Goal: Task Accomplishment & Management: Manage account settings

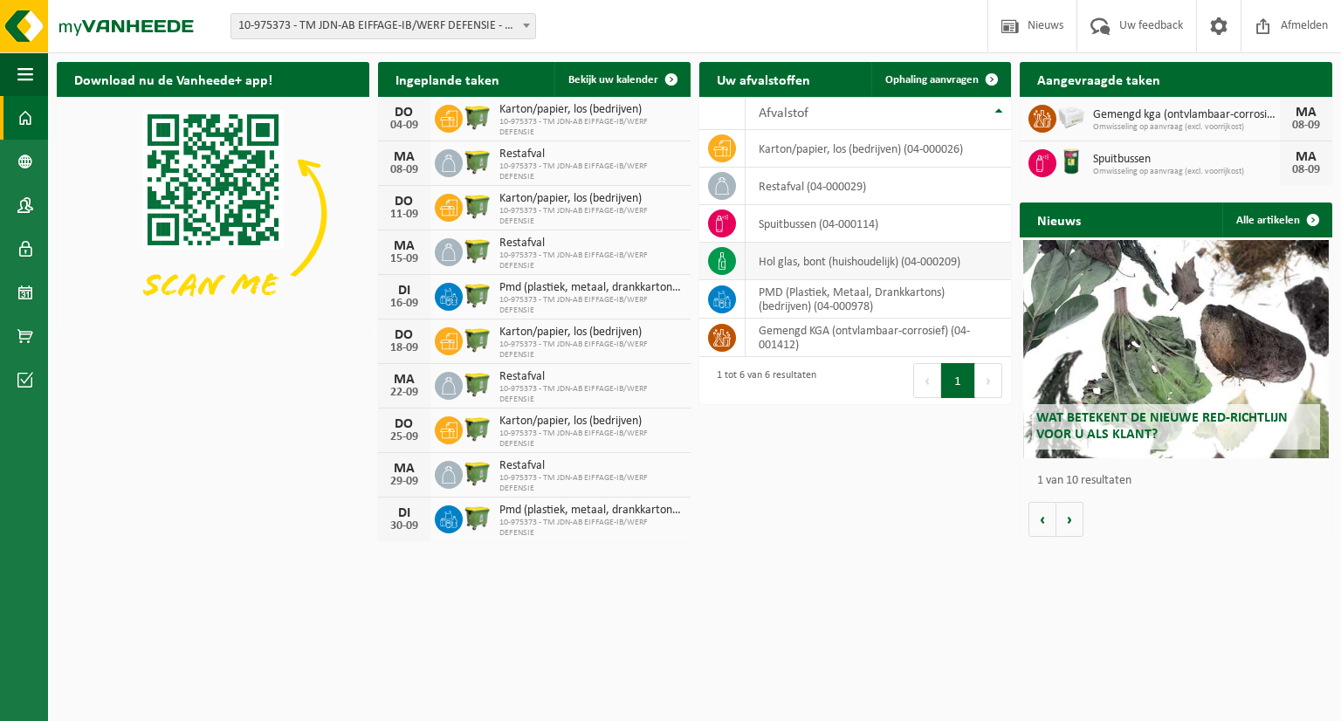
drag, startPoint x: 1110, startPoint y: 139, endPoint x: 884, endPoint y: 245, distance: 249.9
click at [1110, 139] on div "Gemengd kga (ontvlambaar-corrosief) Omwisseling op aanvraag (excl. voorrijkost)…" at bounding box center [1176, 119] width 313 height 45
click at [406, 29] on span "10-975373 - TM JDN-AB EIFFAGE-IB/WERF DEFENSIE - EVERE" at bounding box center [383, 26] width 304 height 24
click at [870, 181] on td "restafval (04-000029)" at bounding box center [879, 187] width 266 height 38
click at [816, 235] on td "spuitbussen (04-000114)" at bounding box center [879, 224] width 266 height 38
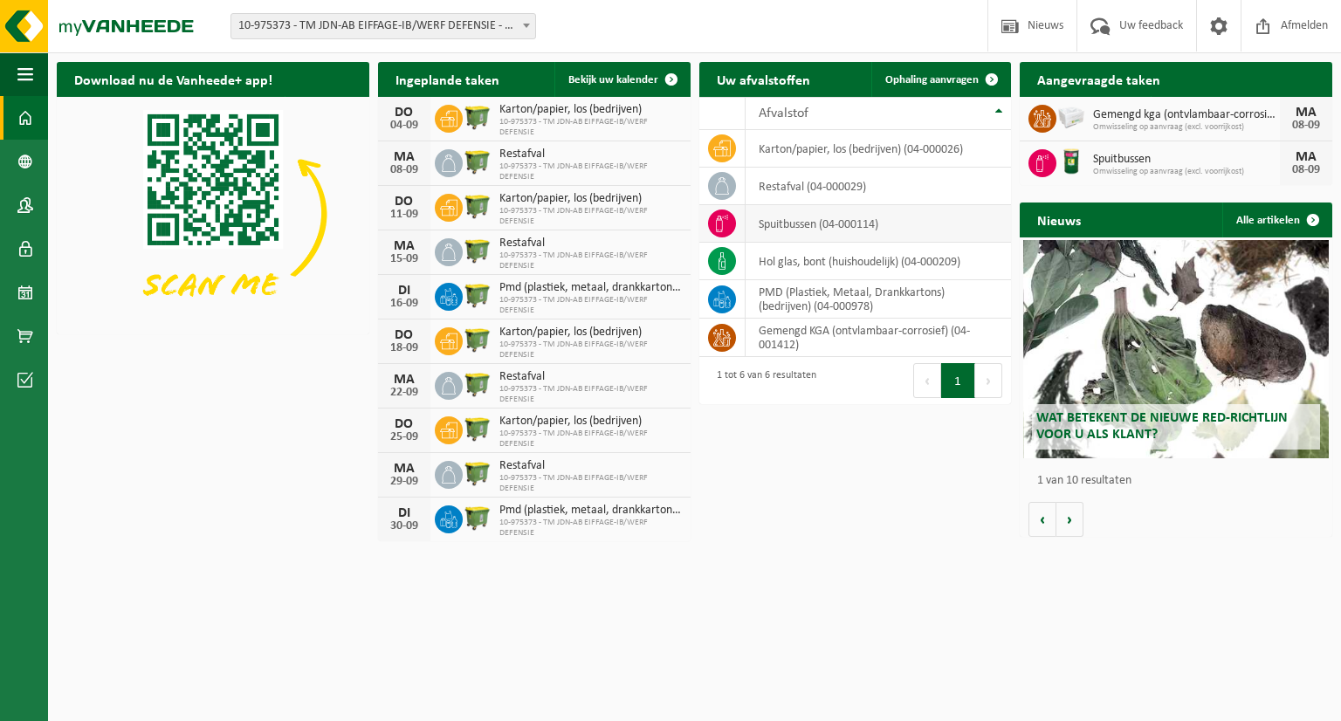
click at [799, 231] on td "spuitbussen (04-000114)" at bounding box center [879, 224] width 266 height 38
click at [782, 542] on div "Download nu de Vanheede+ app! Verberg Ingeplande taken Bekijk uw kalender DO 04…" at bounding box center [694, 300] width 1284 height 495
click at [1097, 79] on h2 "Aangevraagde taken" at bounding box center [1099, 79] width 158 height 34
click at [982, 379] on button "Volgende" at bounding box center [988, 380] width 27 height 35
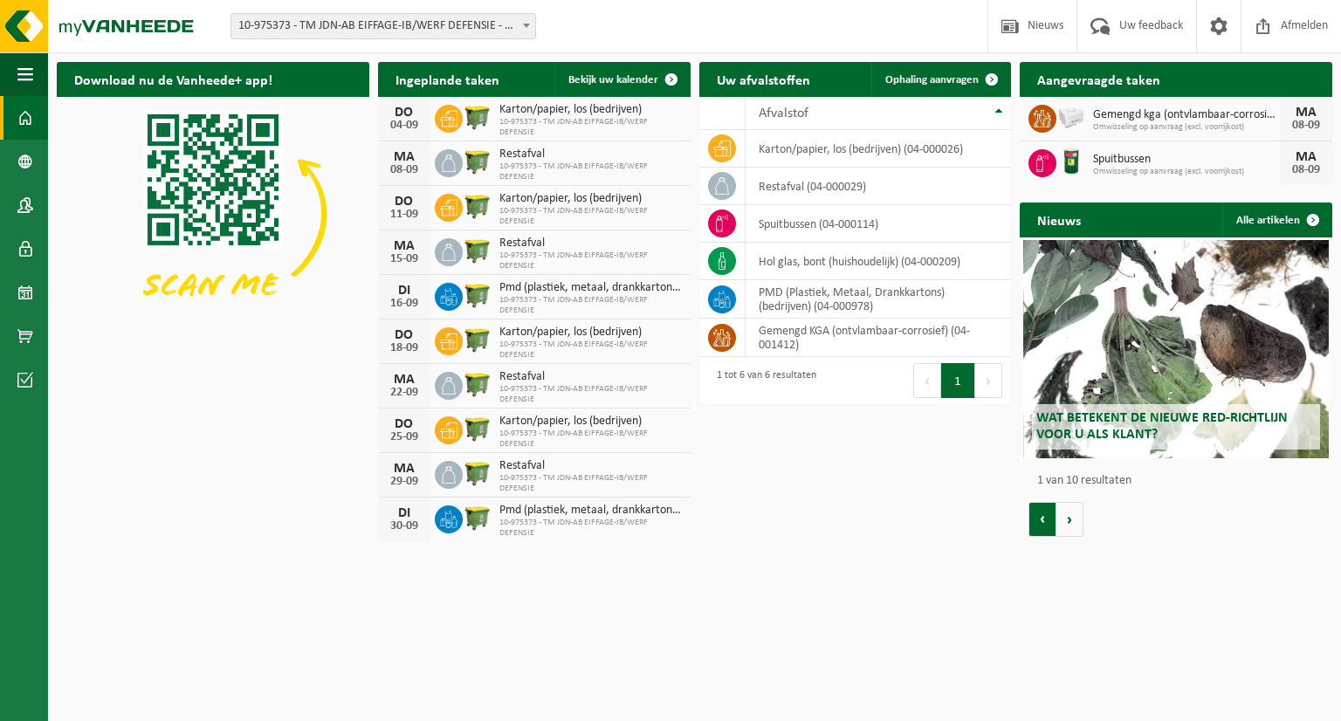
click at [1037, 526] on button "Vorige" at bounding box center [1042, 519] width 28 height 35
click at [1061, 517] on button "Volgende" at bounding box center [1069, 519] width 27 height 35
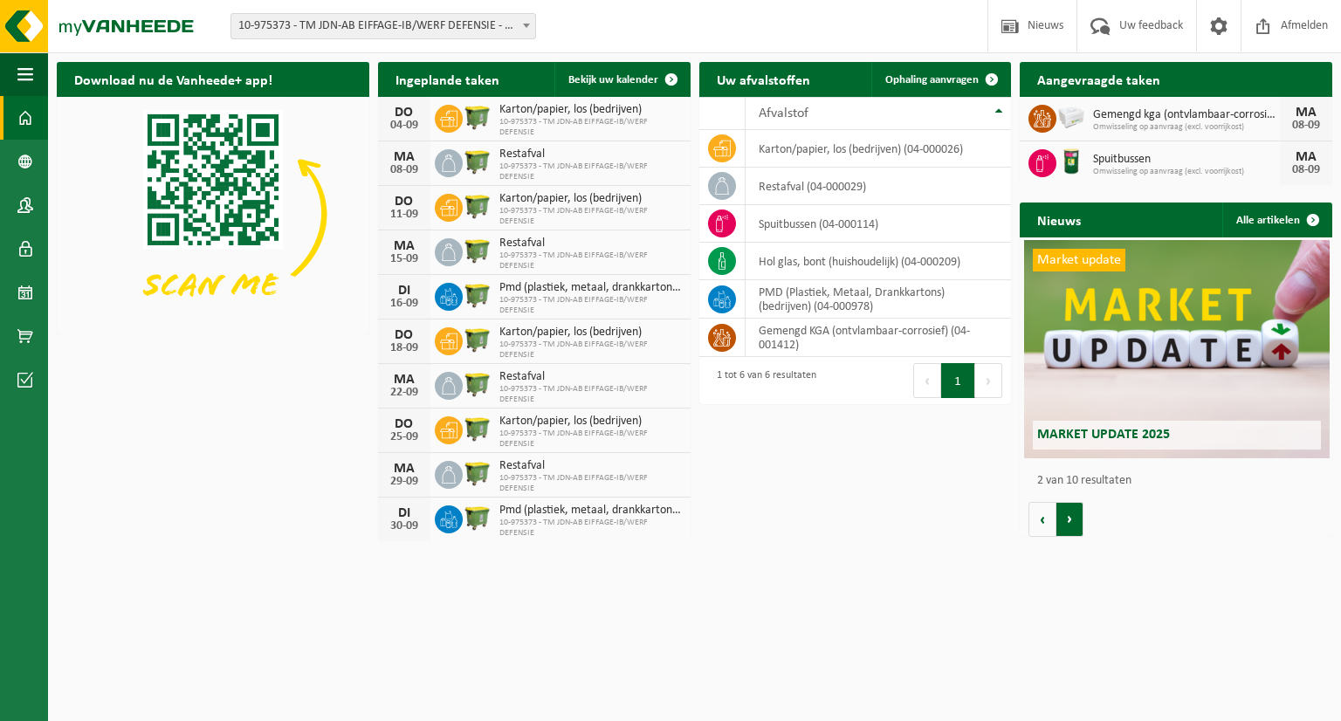
click at [1060, 518] on button "Volgende" at bounding box center [1069, 519] width 27 height 35
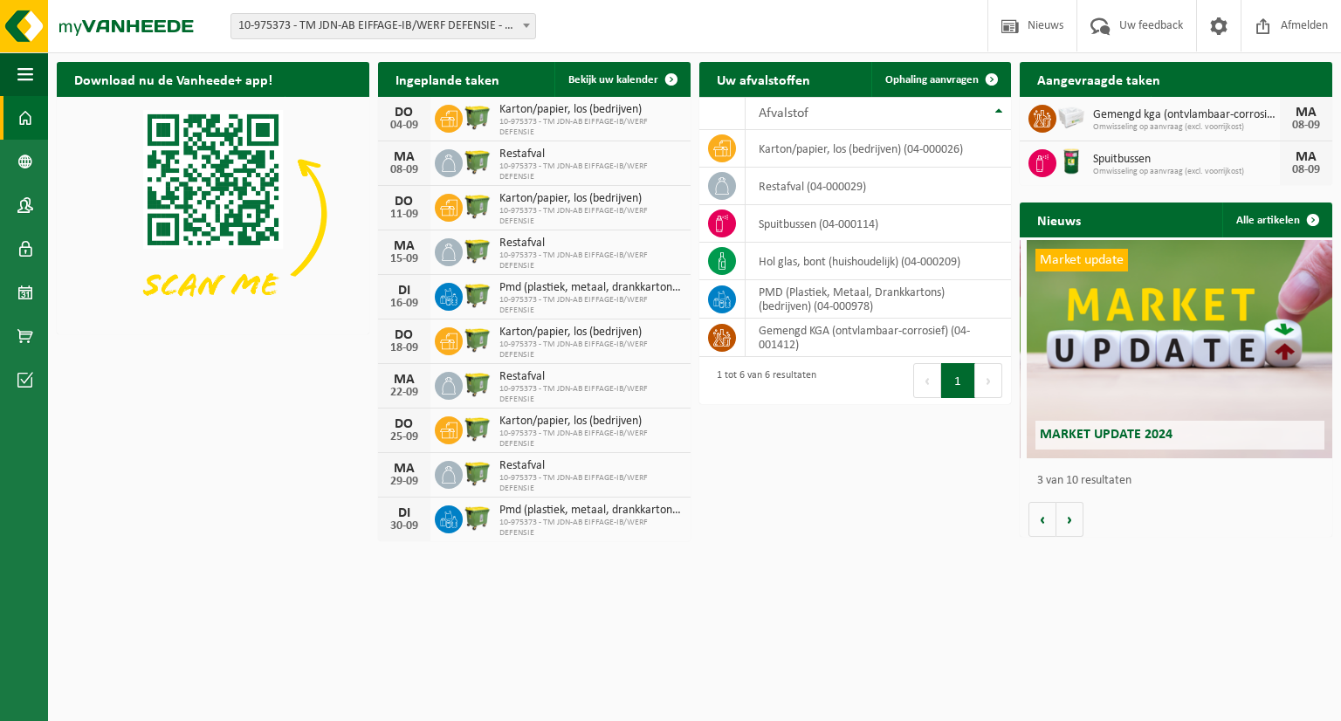
scroll to position [0, 624]
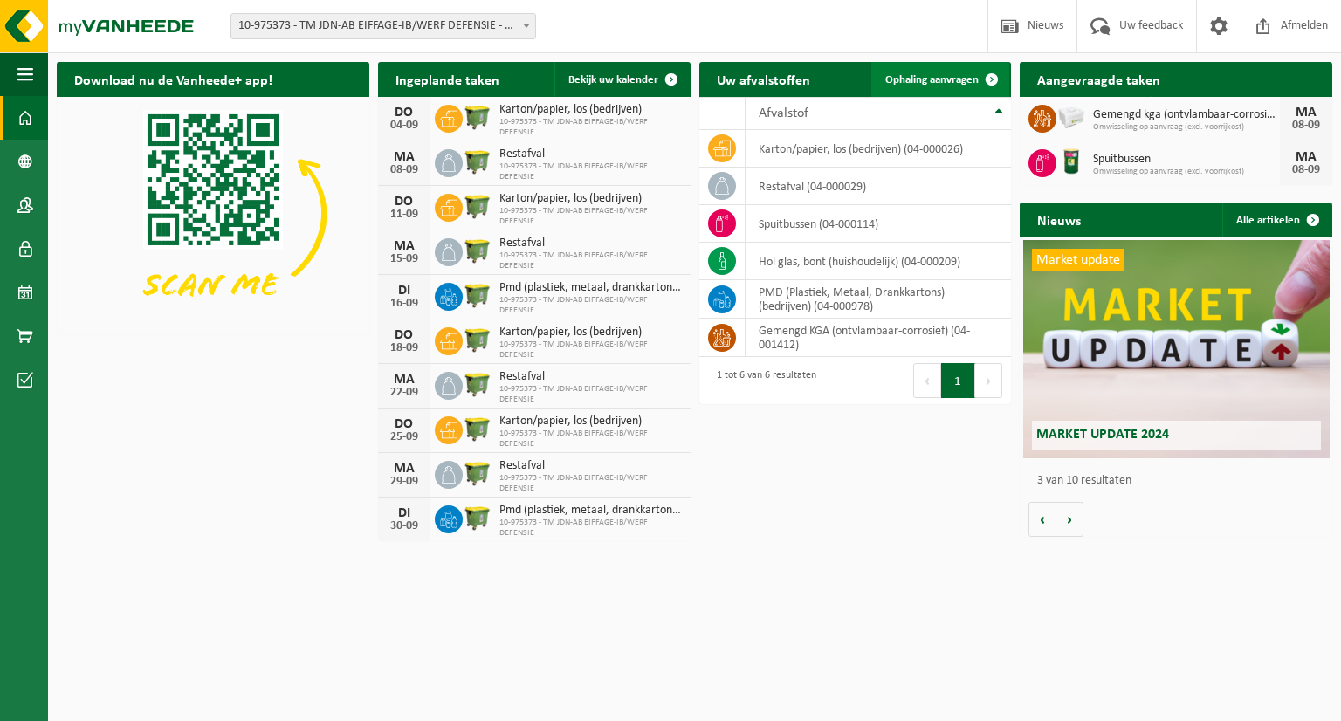
click at [987, 71] on span at bounding box center [991, 79] width 35 height 35
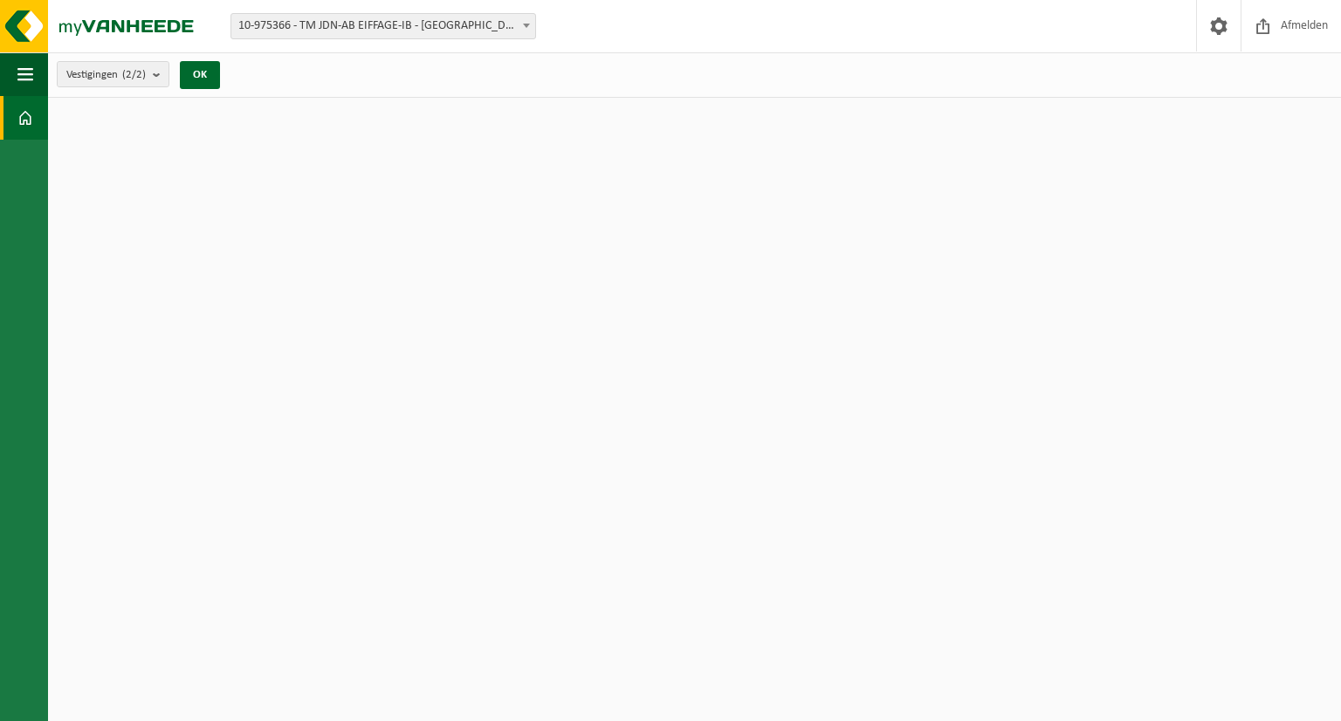
click at [487, 8] on div "Vestiging: 10-975366 - TM JDN-AB EIFFAGE-IB - HOFSTADE 10-975373 - TM JDN-AB EI…" at bounding box center [670, 26] width 1341 height 53
click at [493, 32] on span "10-975366 - TM JDN-AB EIFFAGE-IB - [GEOGRAPHIC_DATA]" at bounding box center [383, 26] width 304 height 24
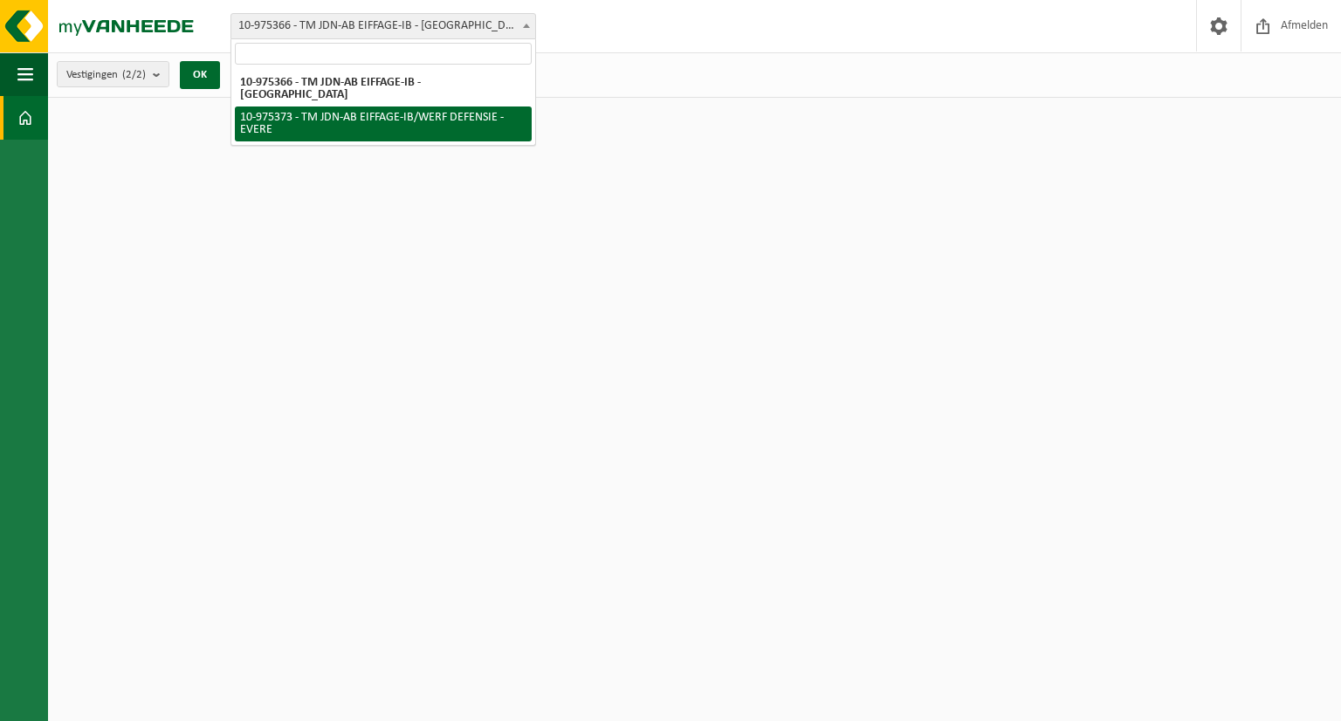
select select "158171"
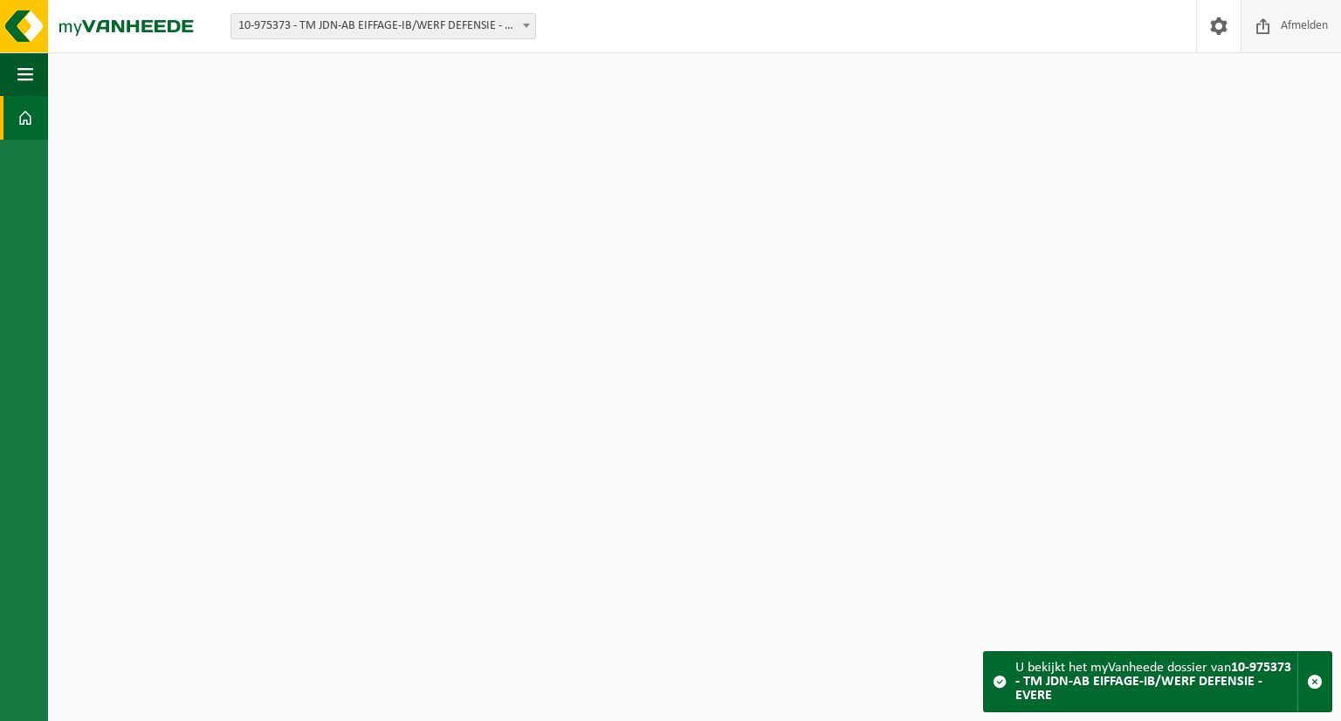
click at [1272, 20] on span at bounding box center [1263, 26] width 26 height 52
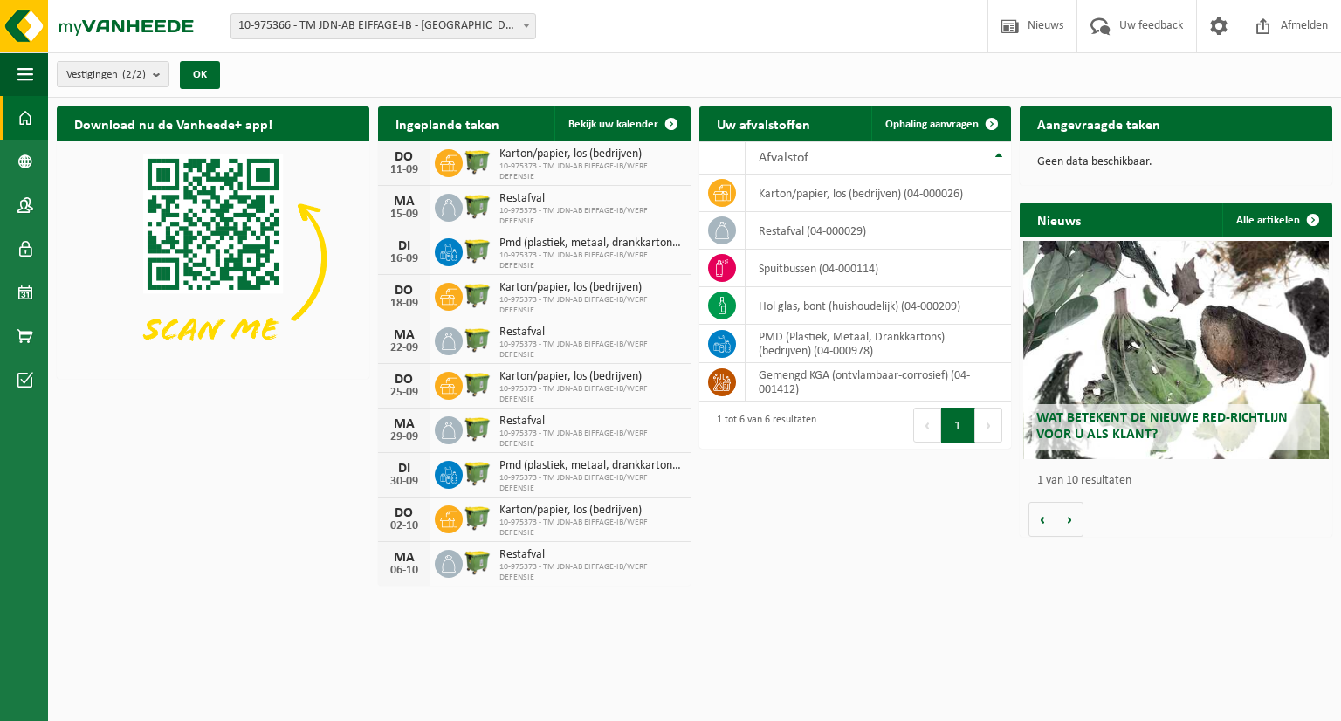
click at [373, 33] on span "10-975366 - TM JDN-AB EIFFAGE-IB - [GEOGRAPHIC_DATA]" at bounding box center [383, 26] width 304 height 24
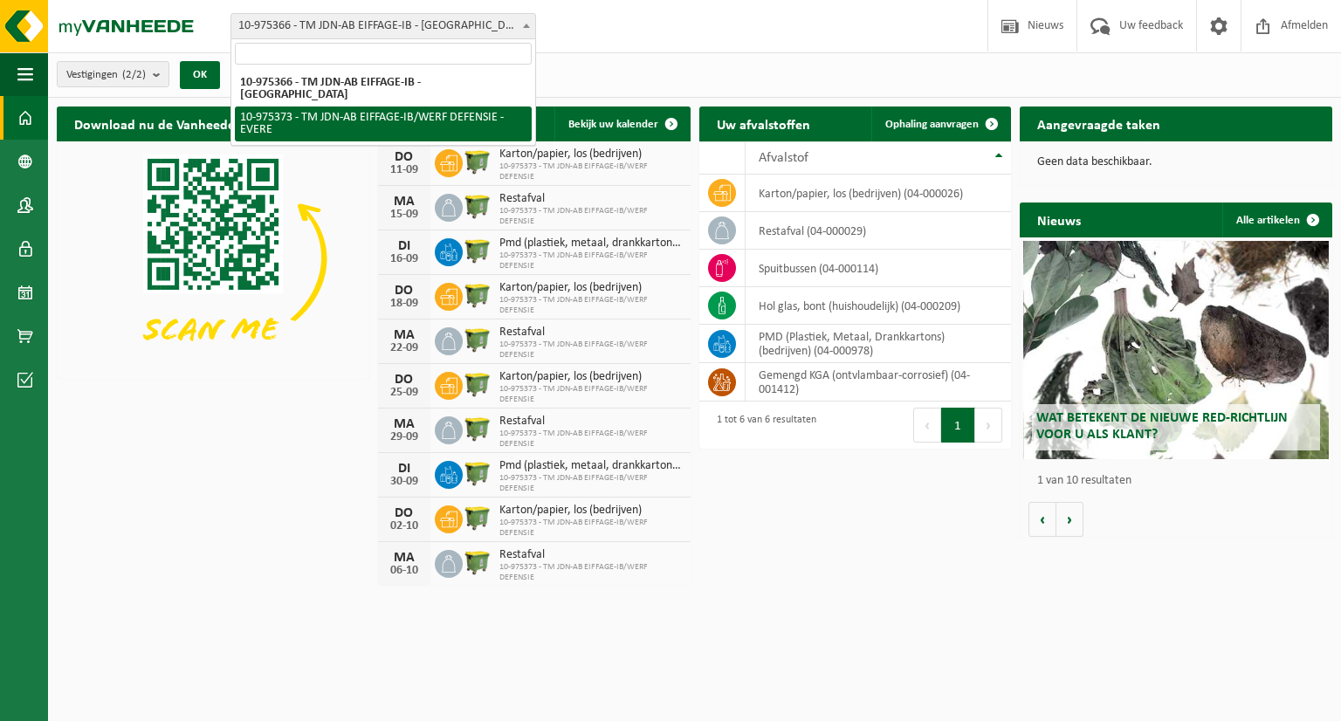
select select "158171"
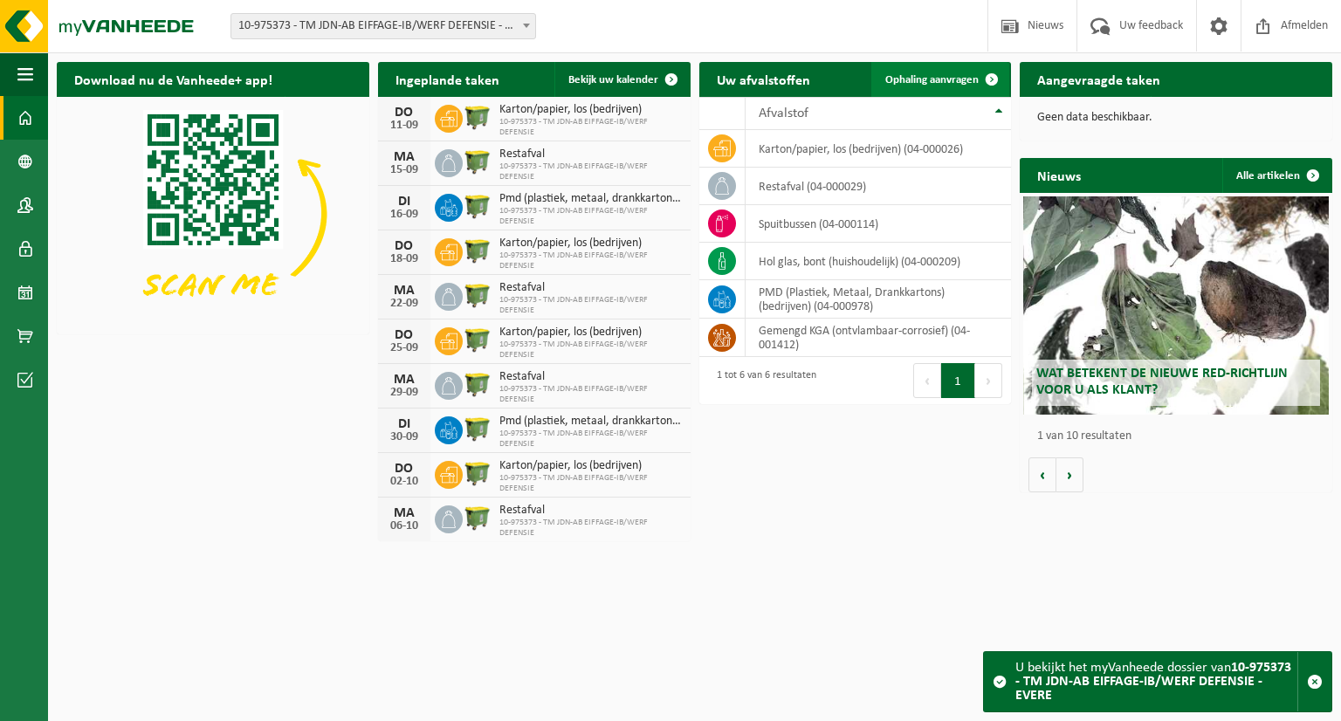
click at [927, 80] on span "Ophaling aanvragen" at bounding box center [931, 79] width 93 height 11
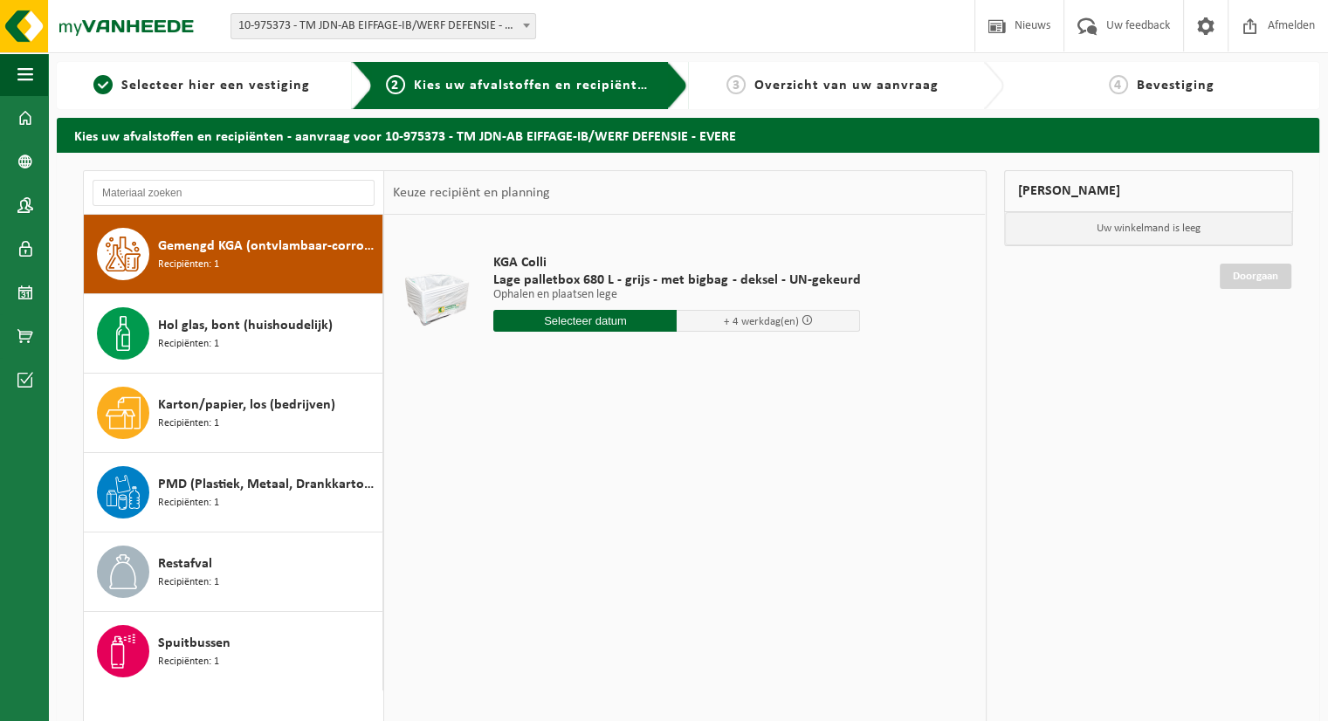
scroll to position [87, 0]
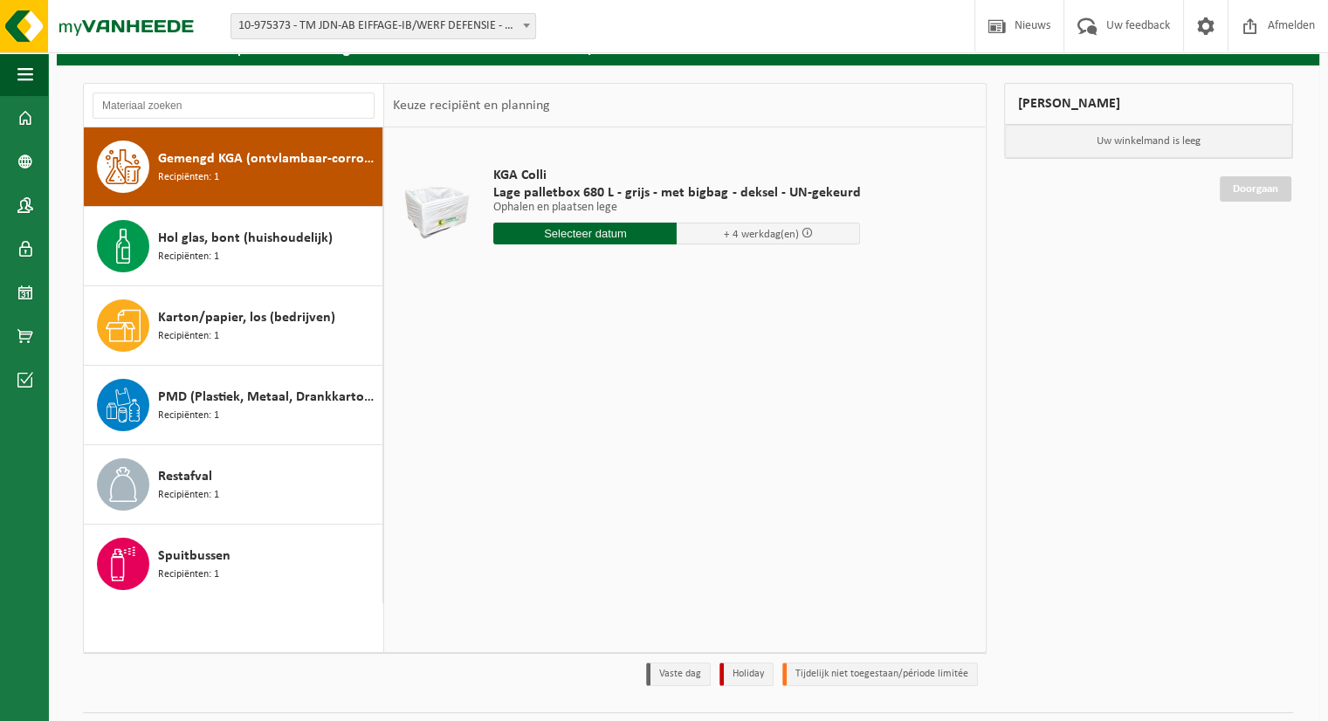
click at [636, 231] on input "text" at bounding box center [584, 234] width 183 height 22
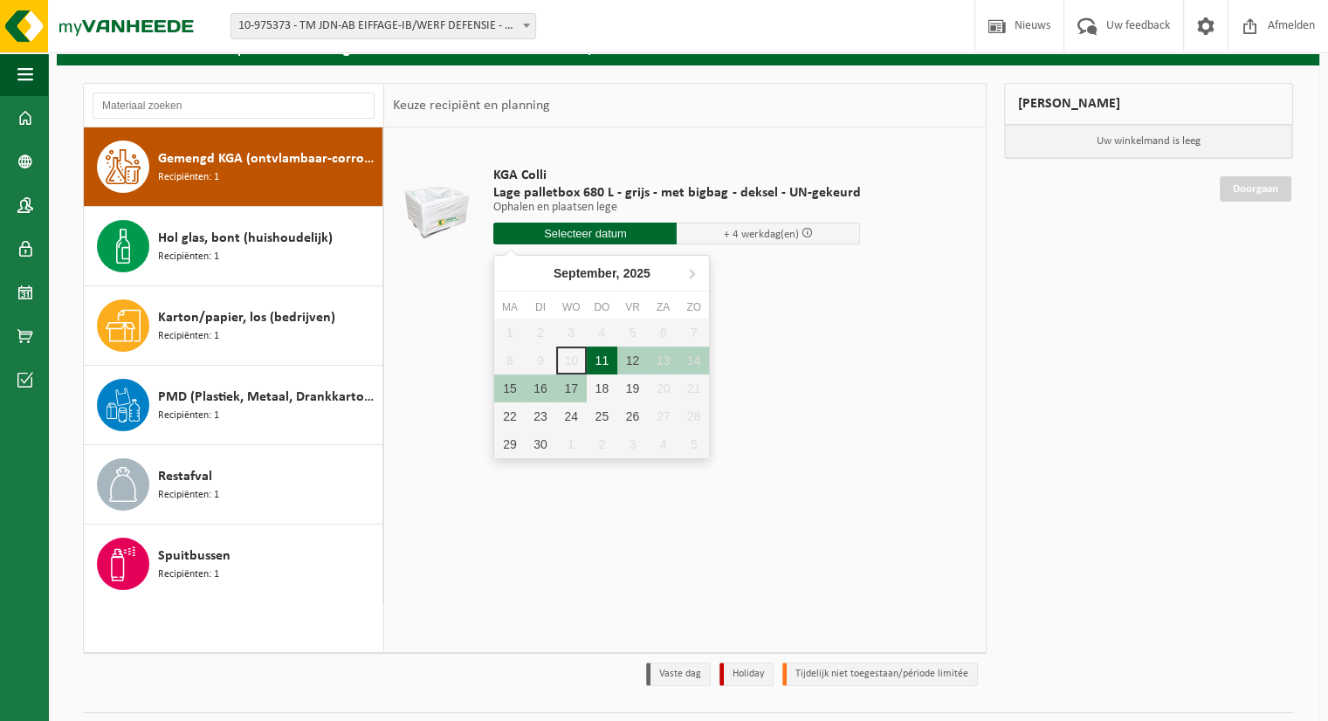
click at [602, 364] on div "11" at bounding box center [602, 361] width 31 height 28
type input "Van 2025-09-11"
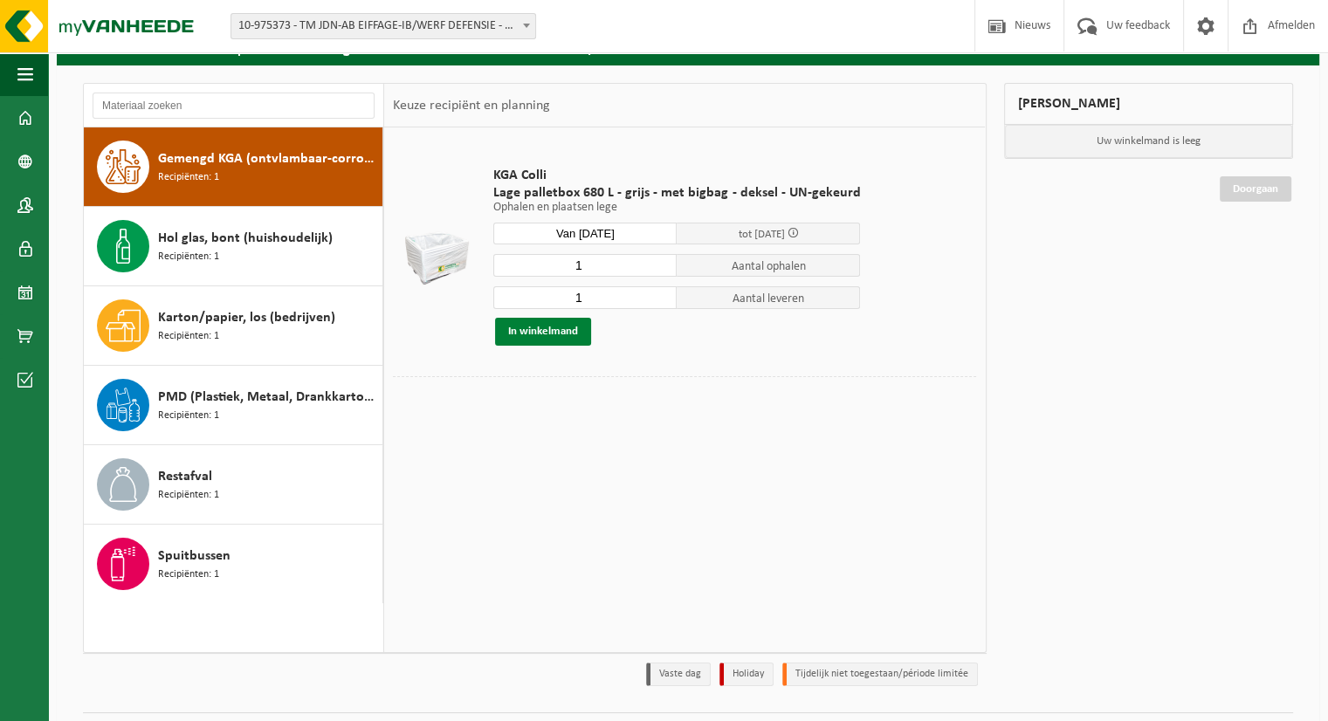
click at [564, 336] on button "In winkelmand" at bounding box center [543, 332] width 96 height 28
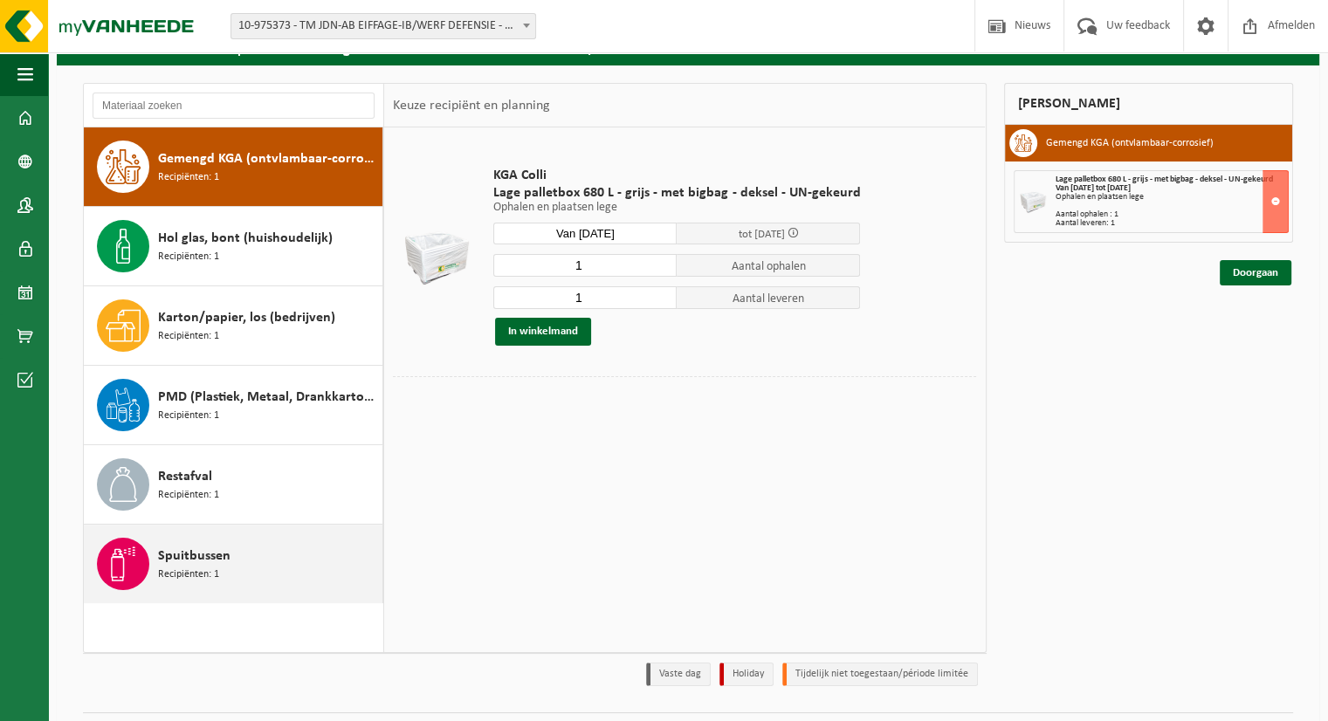
click at [231, 559] on div "Spuitbussen Recipiënten: 1" at bounding box center [268, 564] width 220 height 52
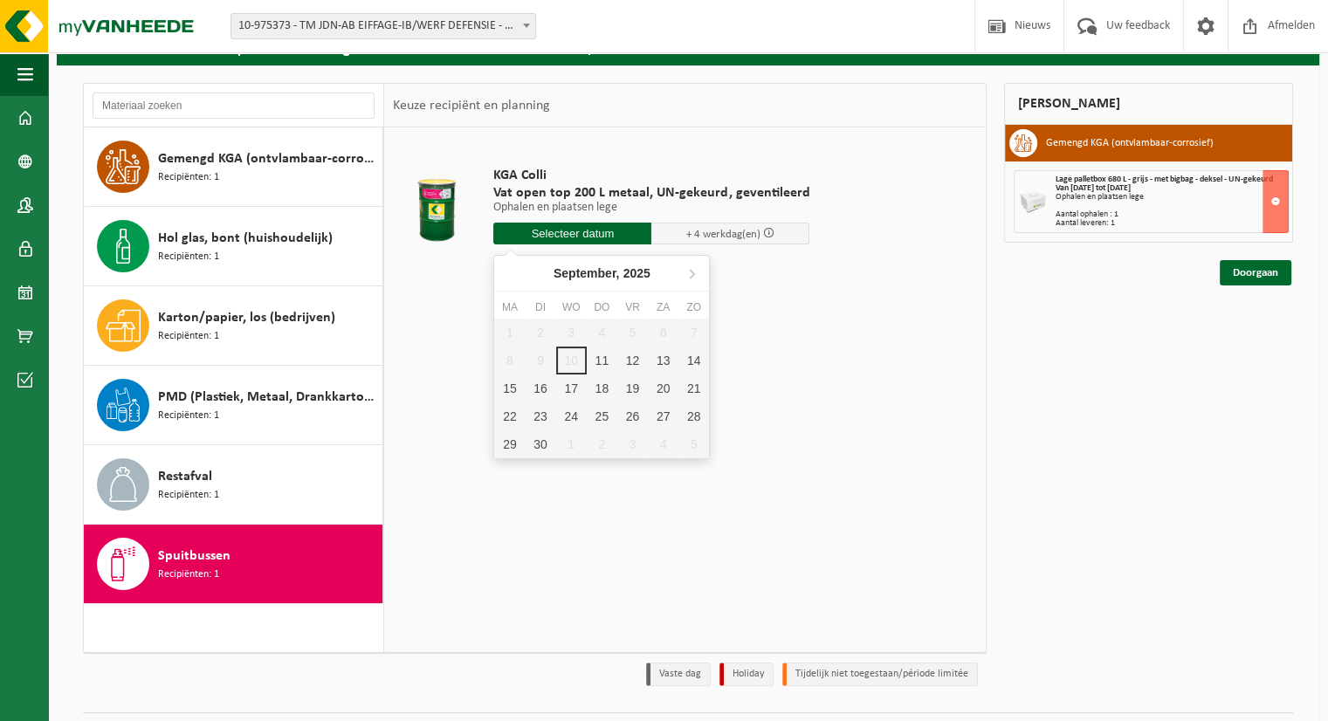
click at [582, 234] on input "text" at bounding box center [572, 234] width 158 height 22
click at [597, 362] on div "11" at bounding box center [602, 361] width 31 height 28
type input "Van 2025-09-11"
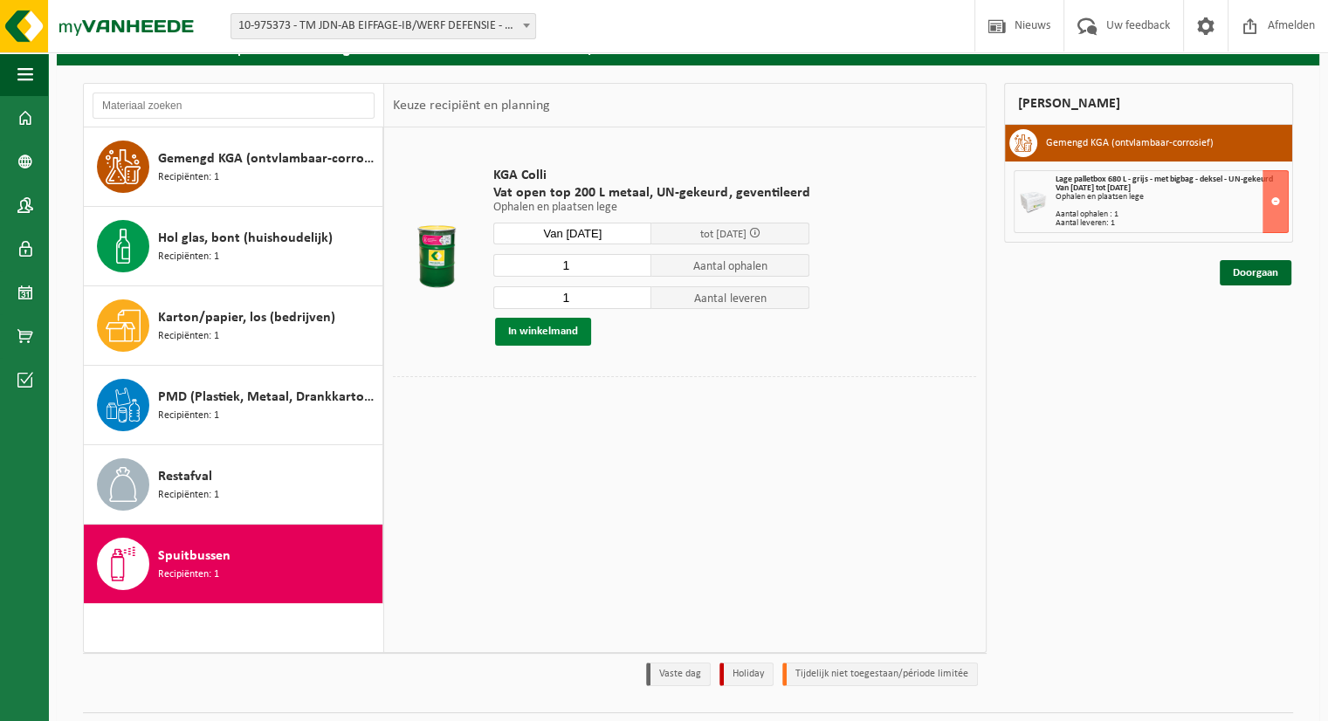
click at [568, 336] on button "In winkelmand" at bounding box center [543, 332] width 96 height 28
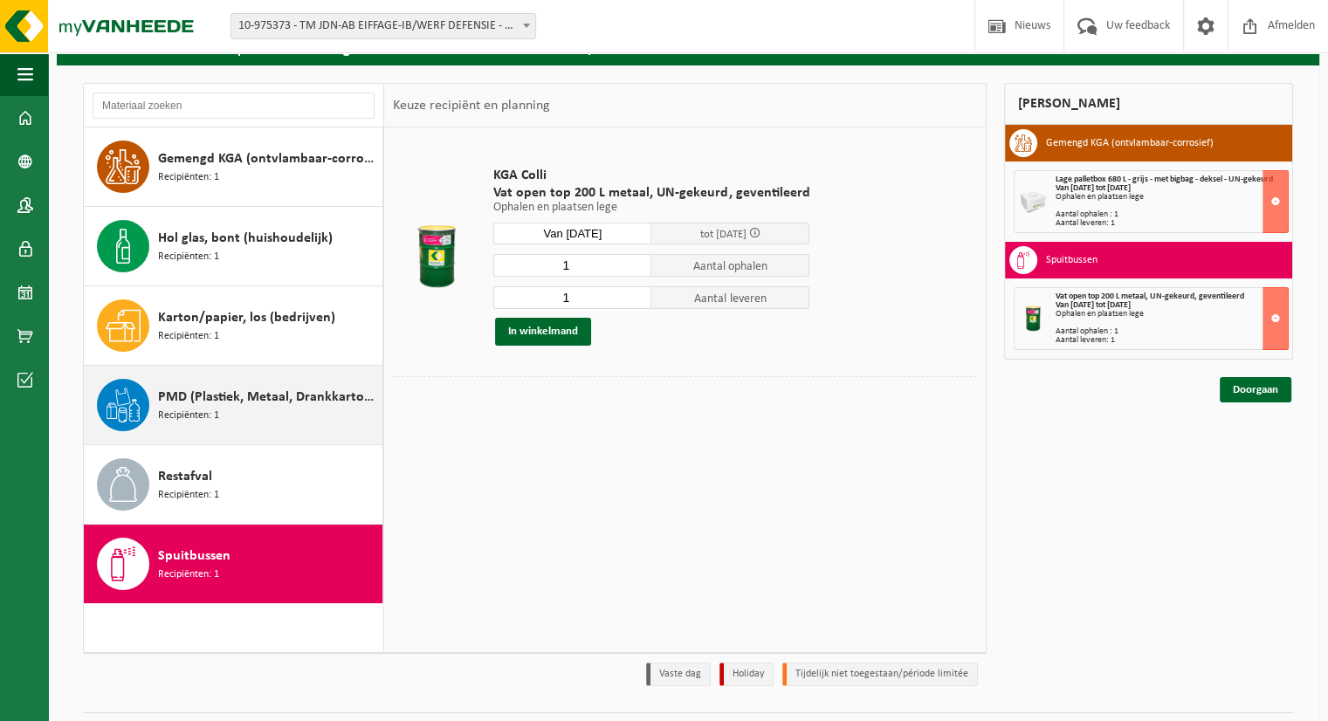
click at [289, 413] on div "PMD (Plastiek, Metaal, Drankkartons) (bedrijven) Recipiënten: 1" at bounding box center [268, 405] width 220 height 52
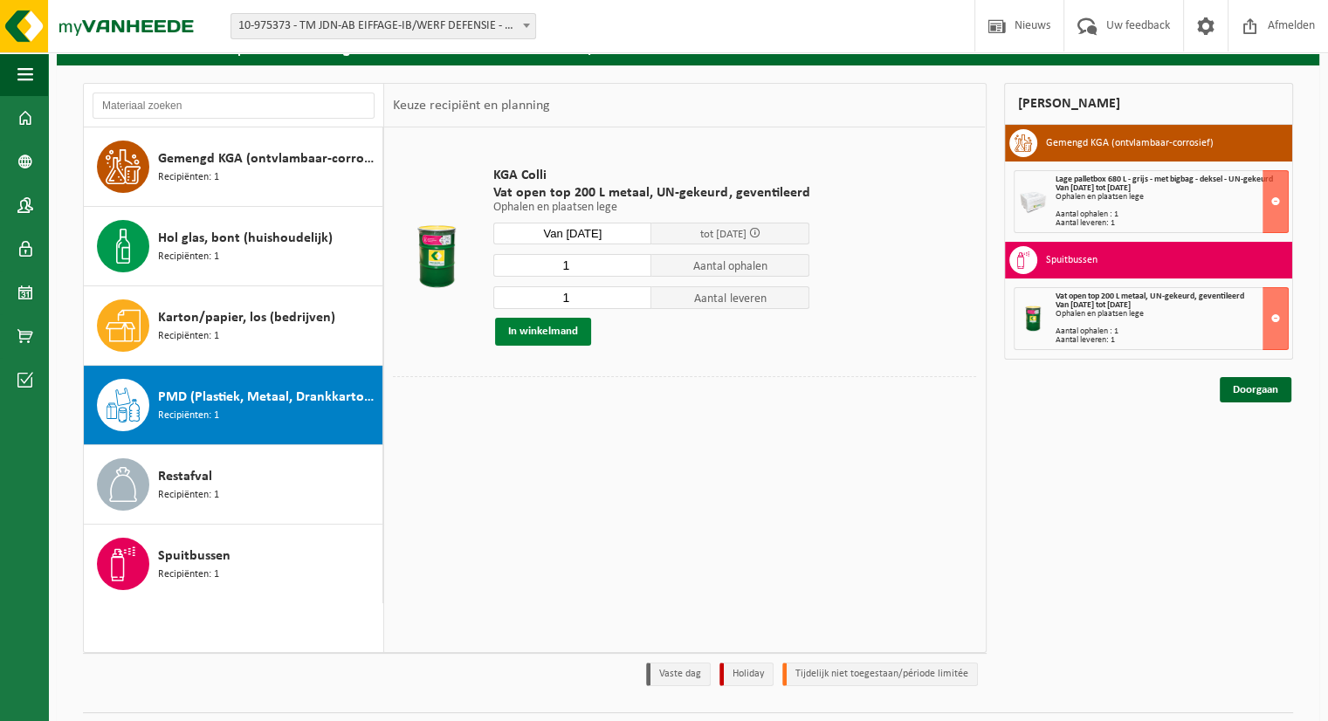
click at [566, 340] on button "In winkelmand" at bounding box center [543, 332] width 96 height 28
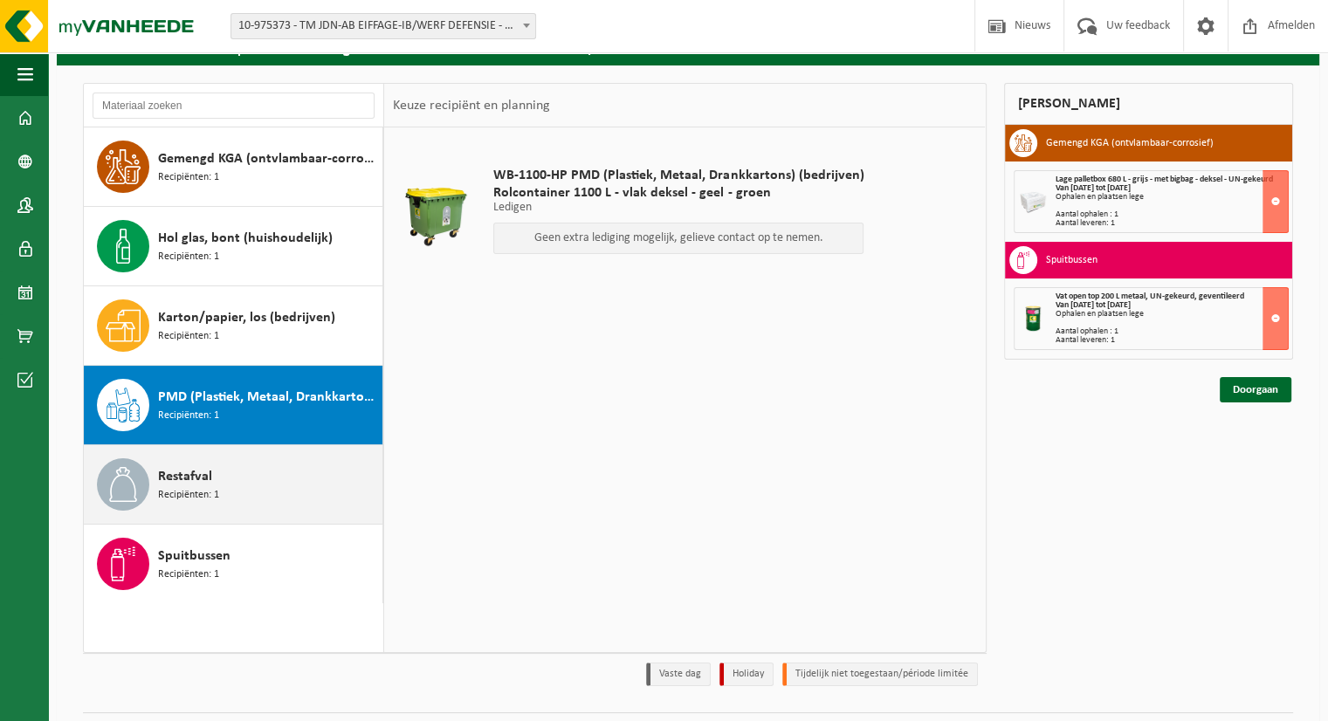
click at [287, 485] on div "Restafval Recipiënten: 1" at bounding box center [268, 484] width 220 height 52
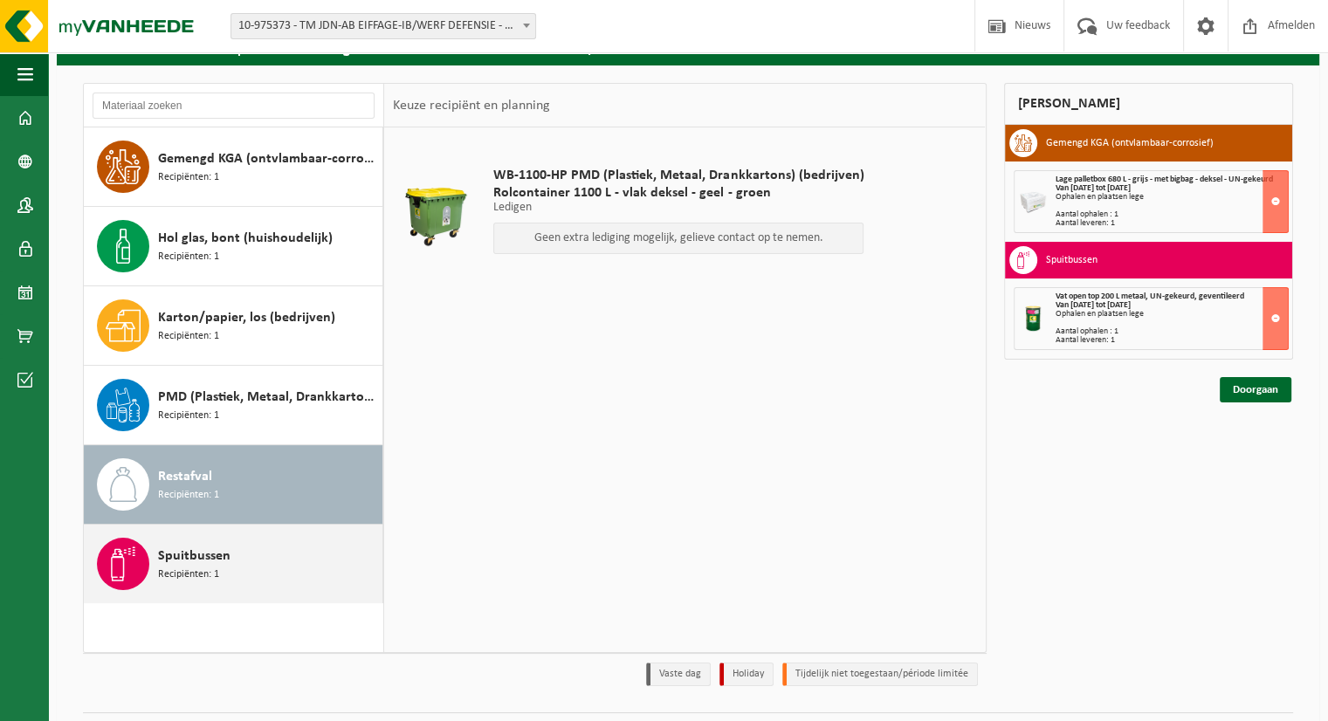
click at [290, 564] on div "Spuitbussen Recipiënten: 1" at bounding box center [268, 564] width 220 height 52
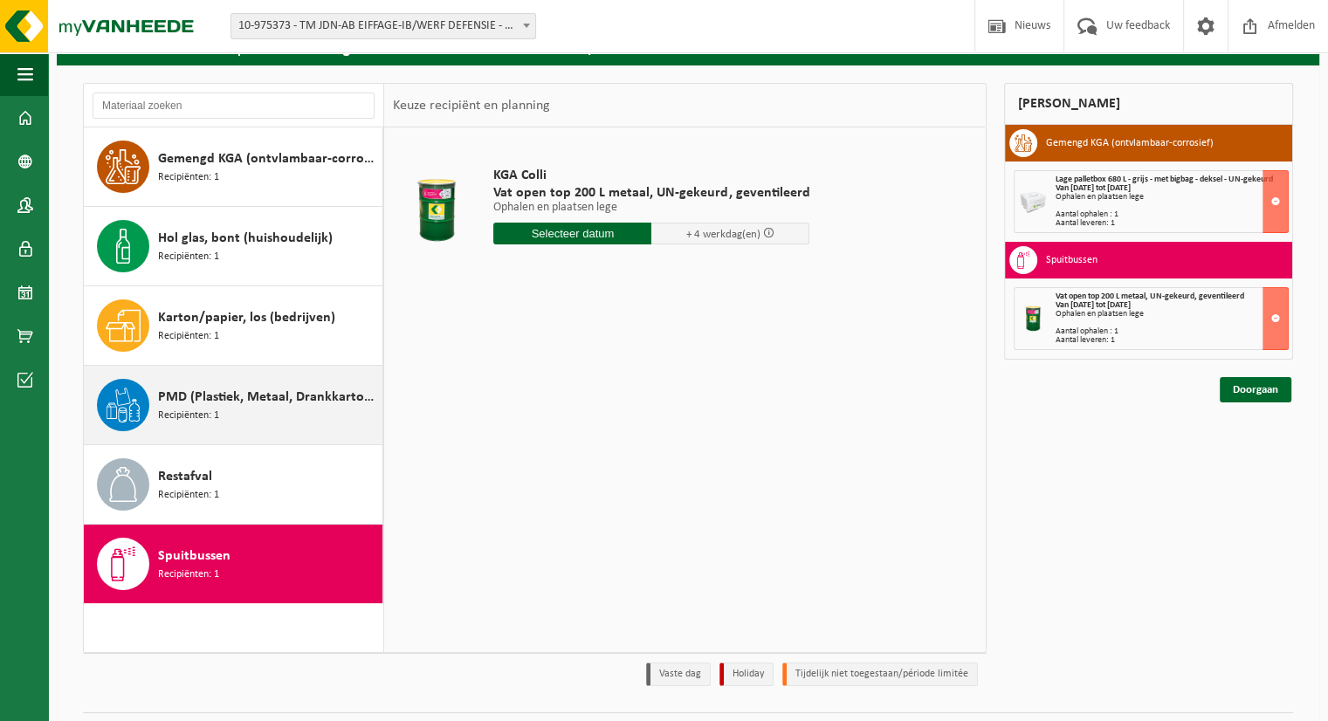
click at [295, 409] on div "PMD (Plastiek, Metaal, Drankkartons) (bedrijven) Recipiënten: 1" at bounding box center [268, 405] width 220 height 52
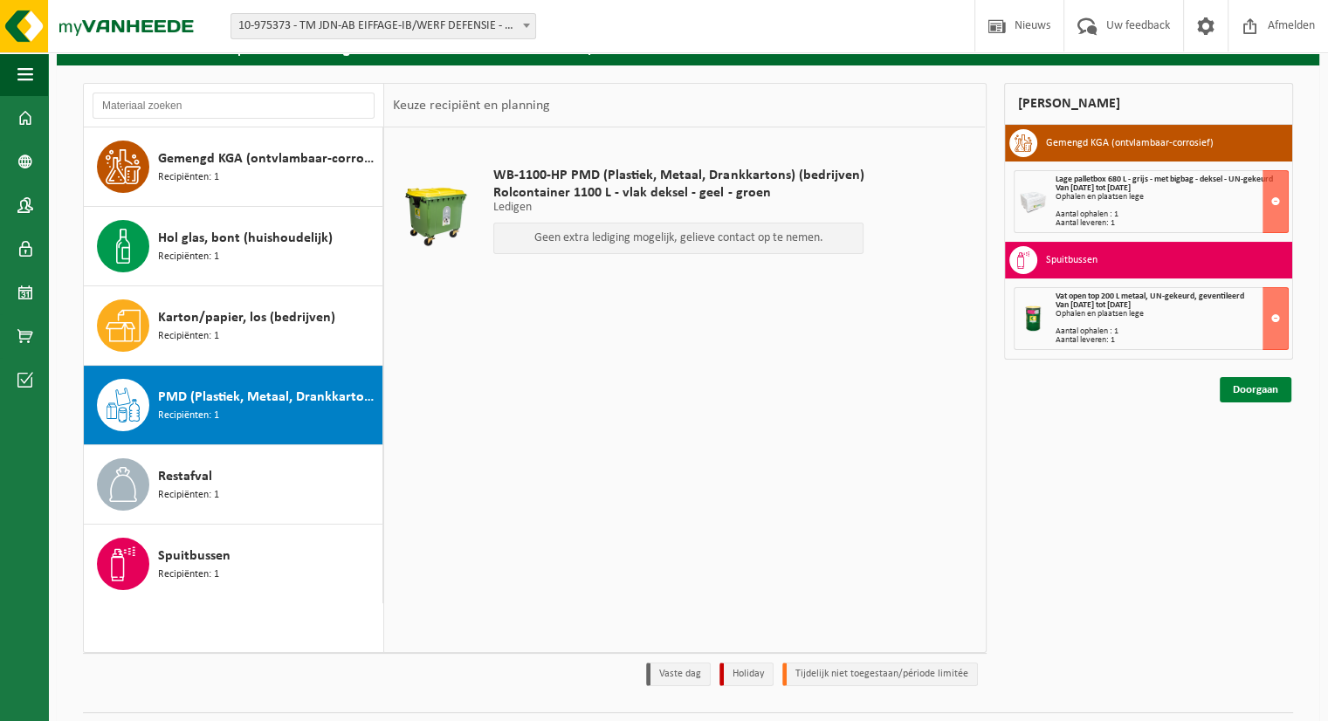
click at [1256, 379] on link "Doorgaan" at bounding box center [1256, 389] width 72 height 25
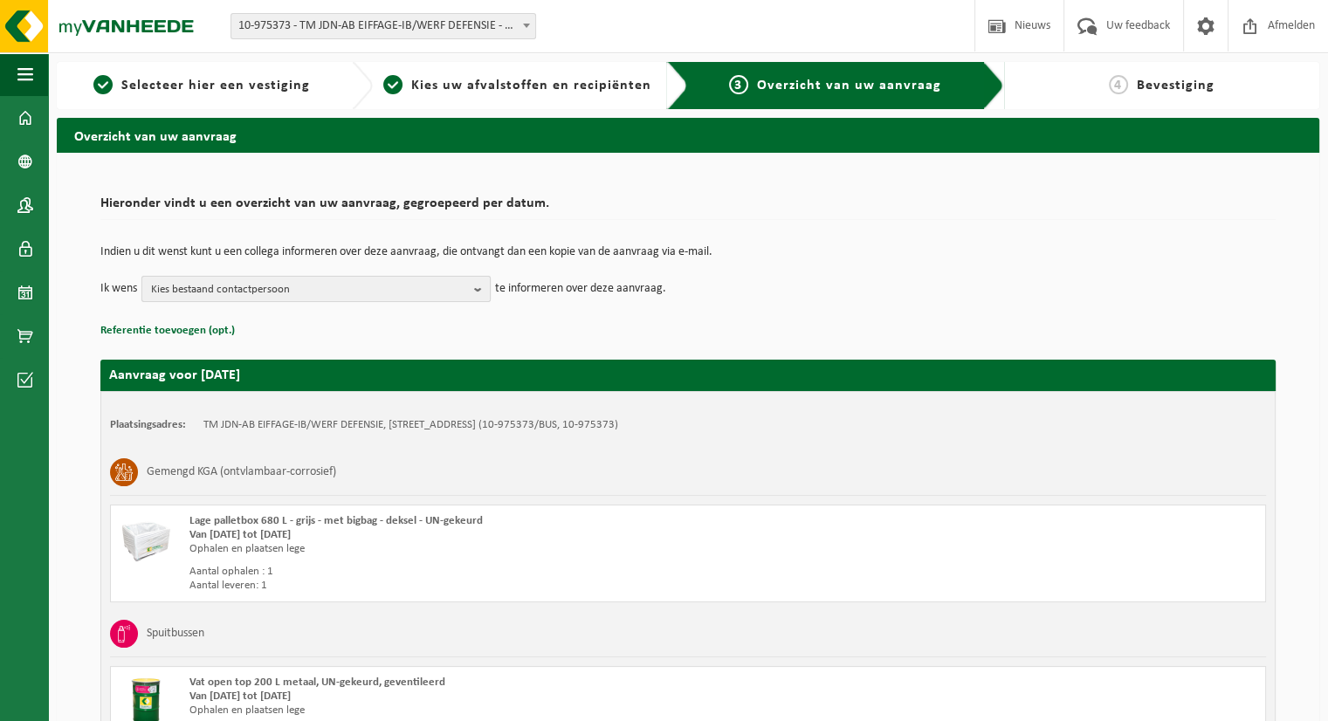
click at [244, 284] on span "Kies bestaand contactpersoon" at bounding box center [309, 290] width 316 height 26
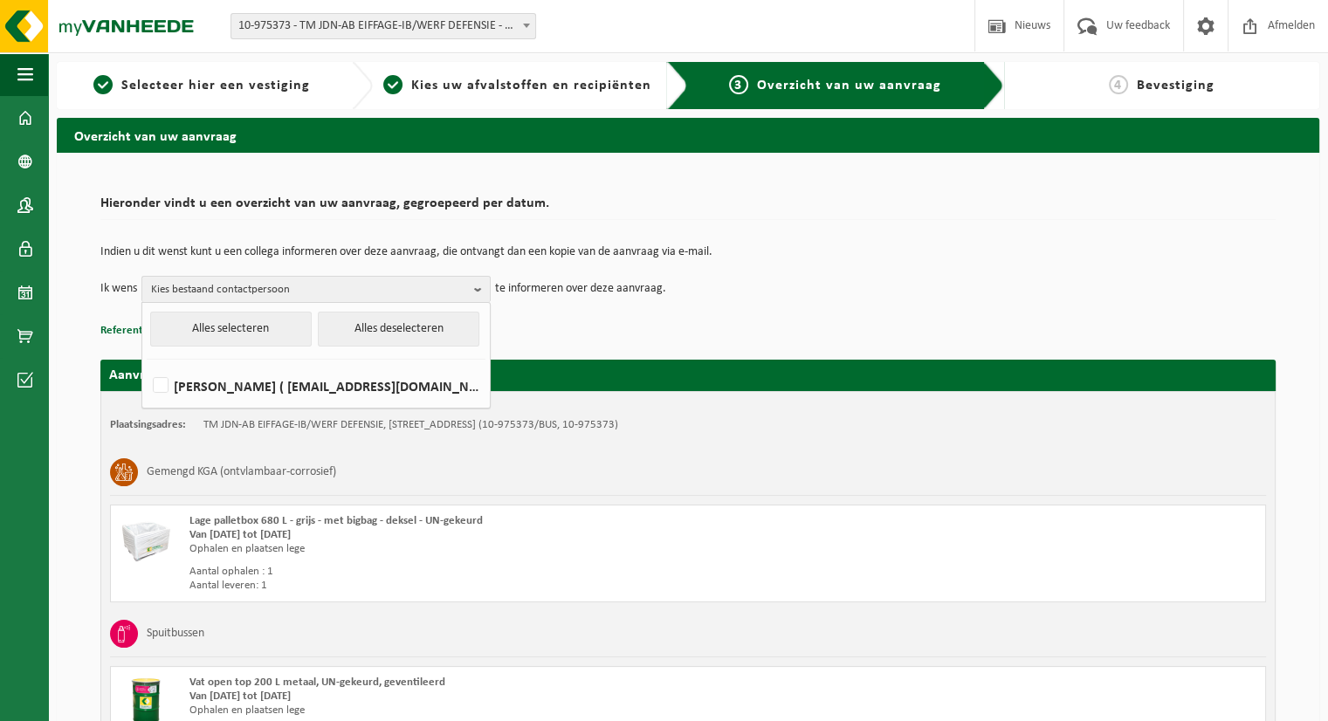
click at [799, 262] on td "Indien u dit wenst kunt u een collega informeren over deze aanvraag, die ontvan…" at bounding box center [687, 261] width 1175 height 30
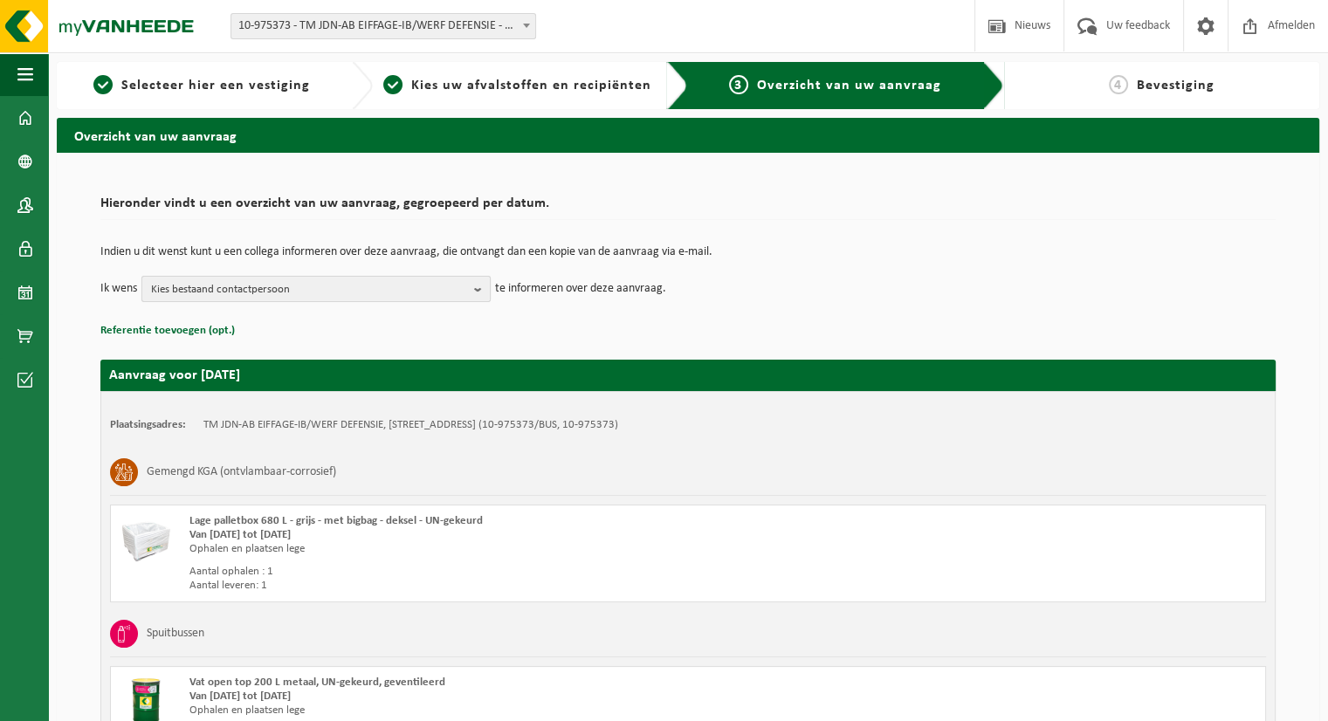
click at [450, 293] on span "Kies bestaand contactpersoon" at bounding box center [309, 290] width 316 height 26
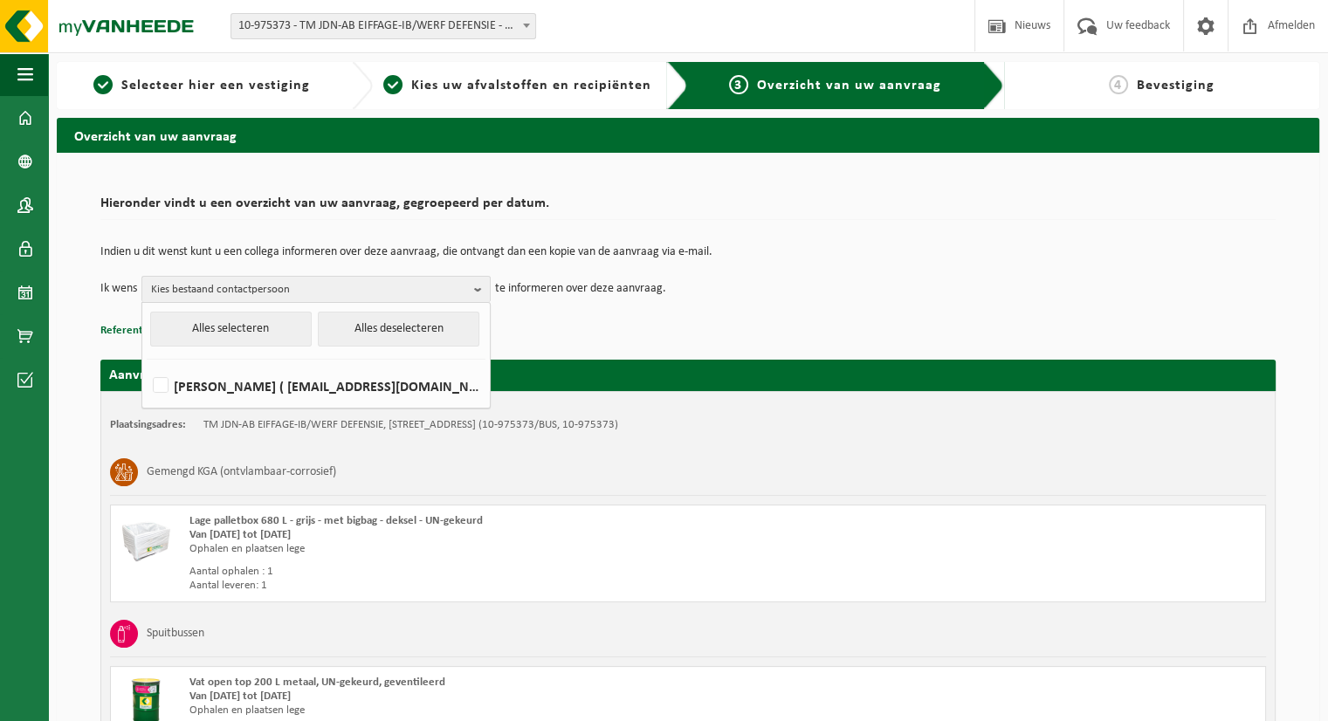
click at [941, 301] on div "Indien u dit wenst kunt u een collega informeren over deze aanvraag, die ontvan…" at bounding box center [687, 274] width 1175 height 91
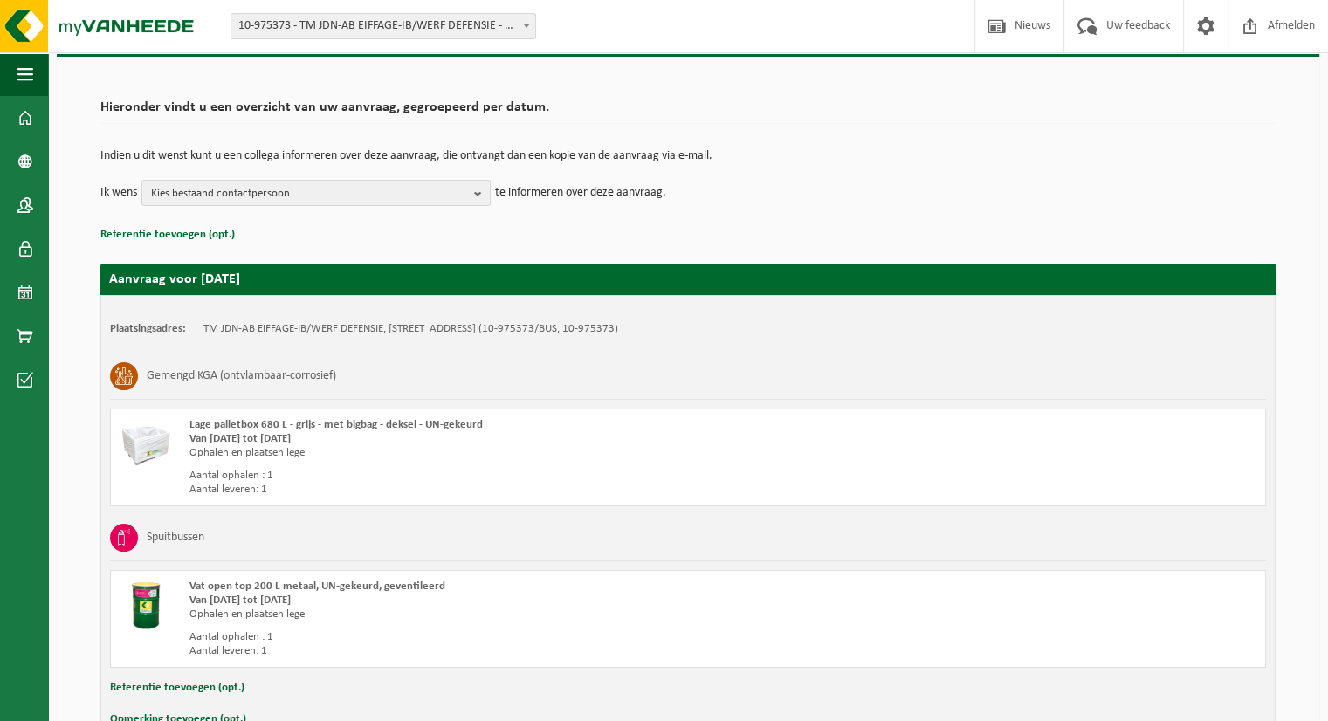
scroll to position [202, 0]
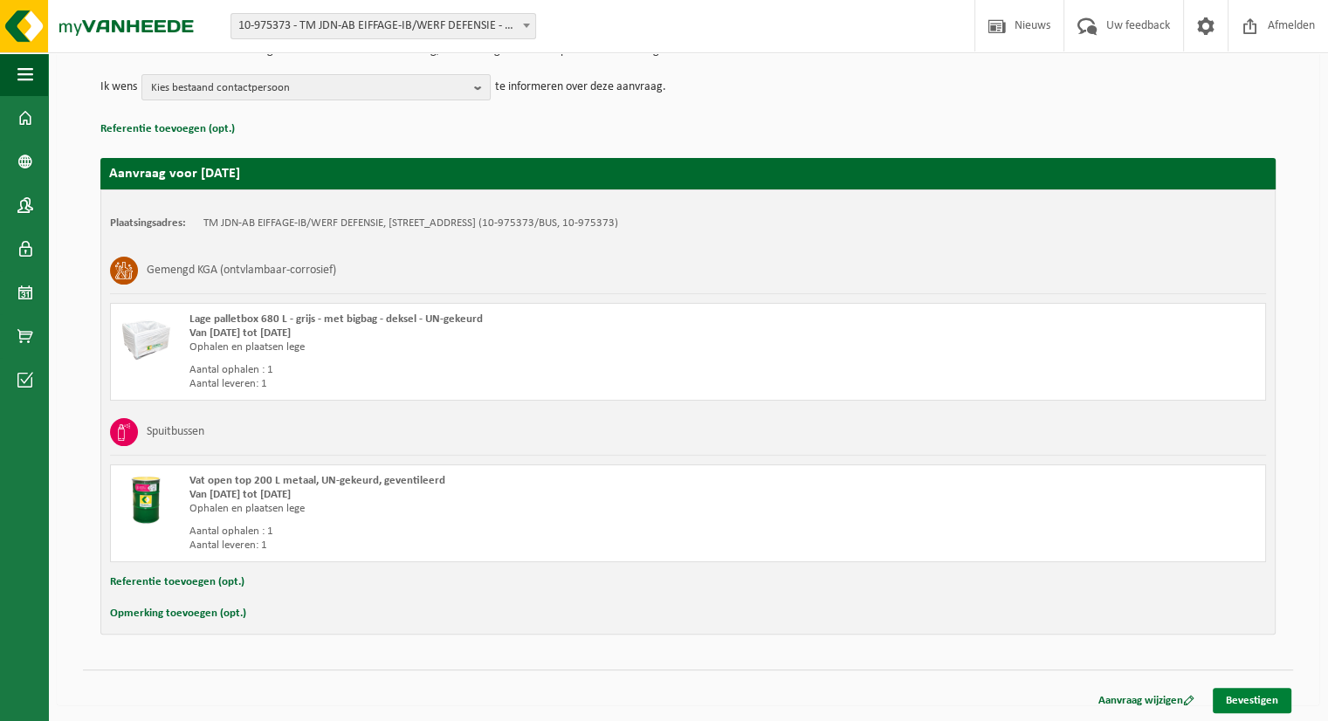
click at [1274, 701] on link "Bevestigen" at bounding box center [1252, 700] width 79 height 25
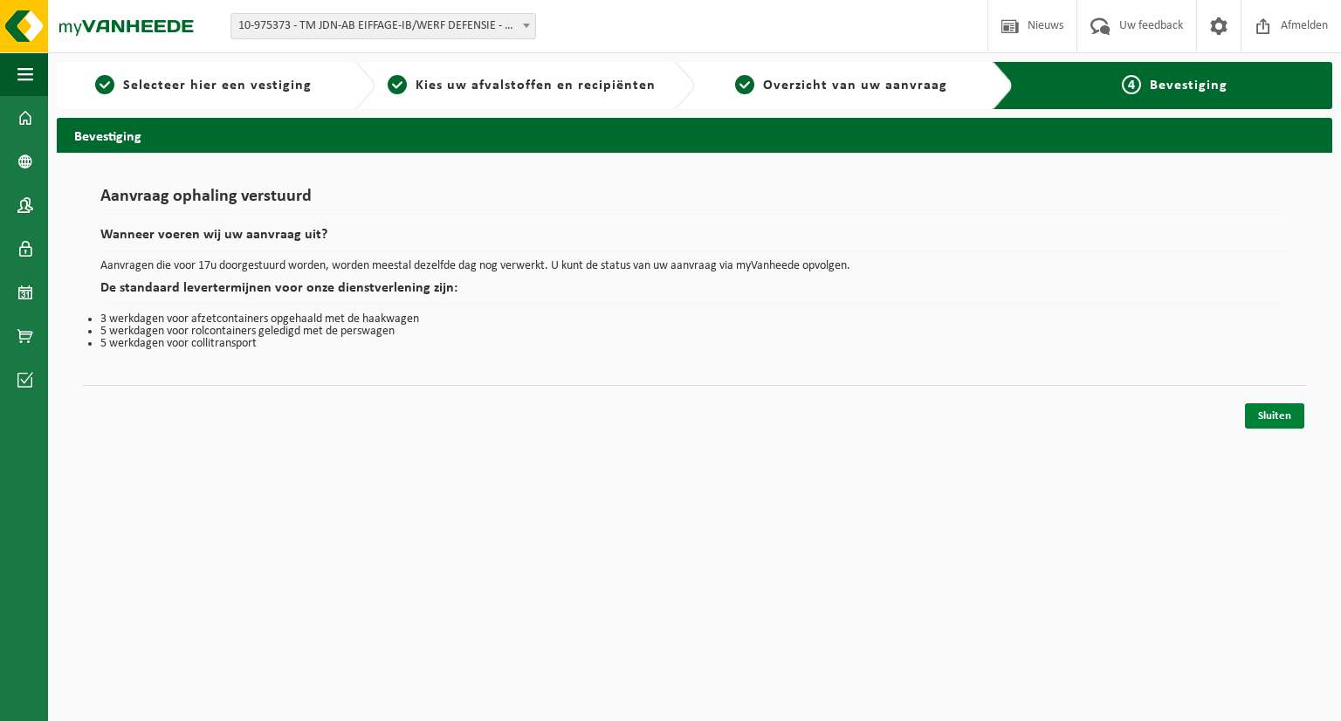
click at [1268, 421] on link "Sluiten" at bounding box center [1274, 415] width 59 height 25
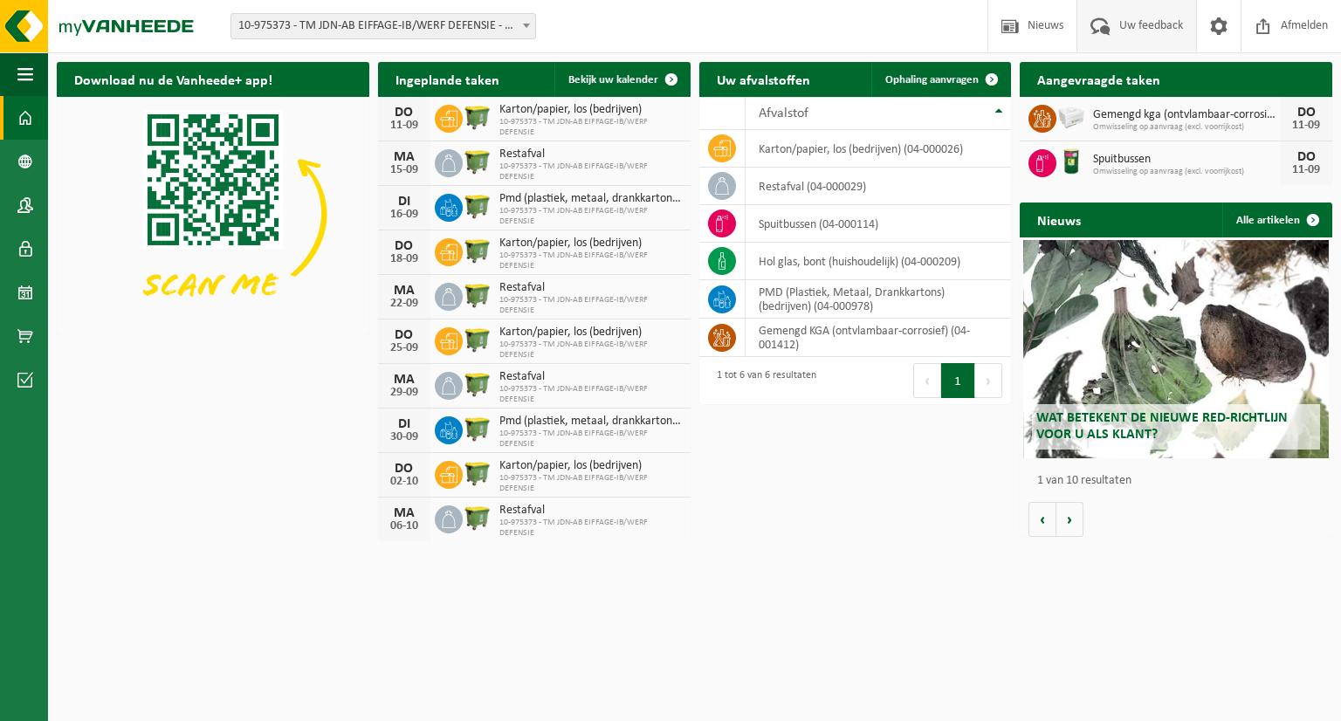
click at [1131, 19] on span "Uw feedback" at bounding box center [1151, 26] width 72 height 52
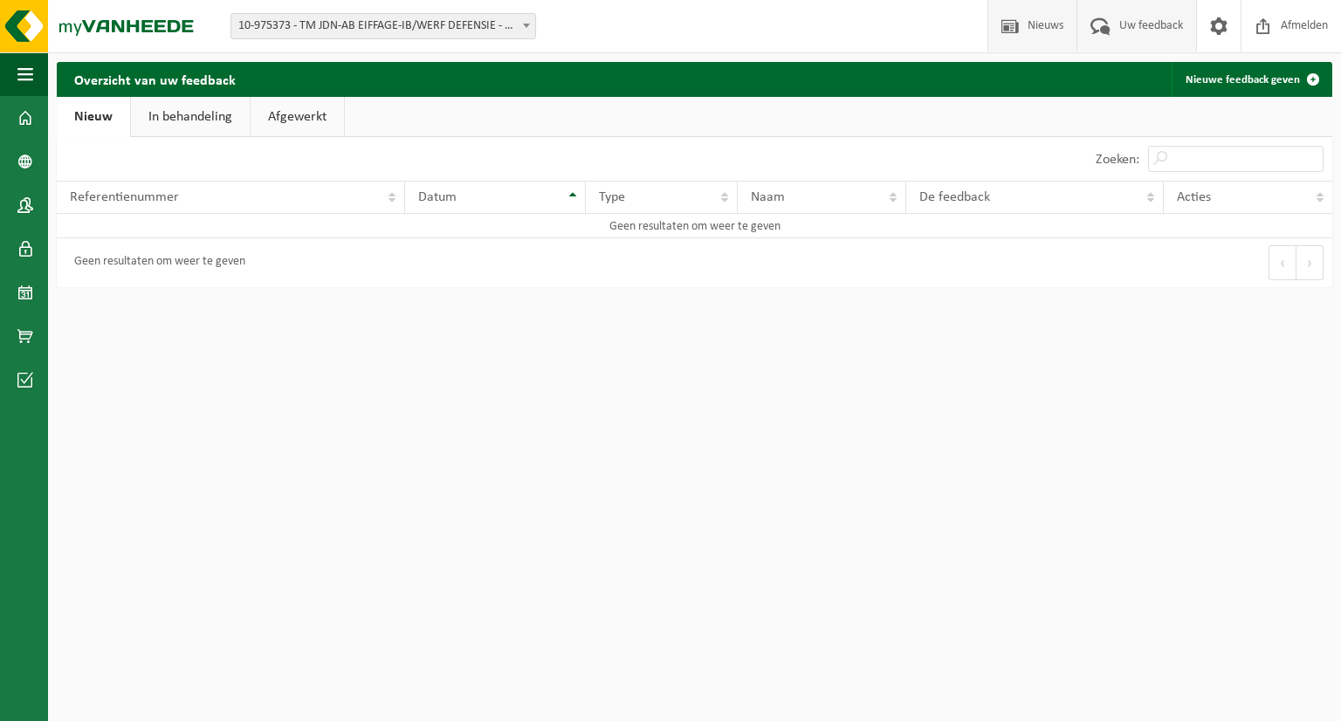
click at [1034, 34] on span "Nieuws" at bounding box center [1045, 26] width 45 height 52
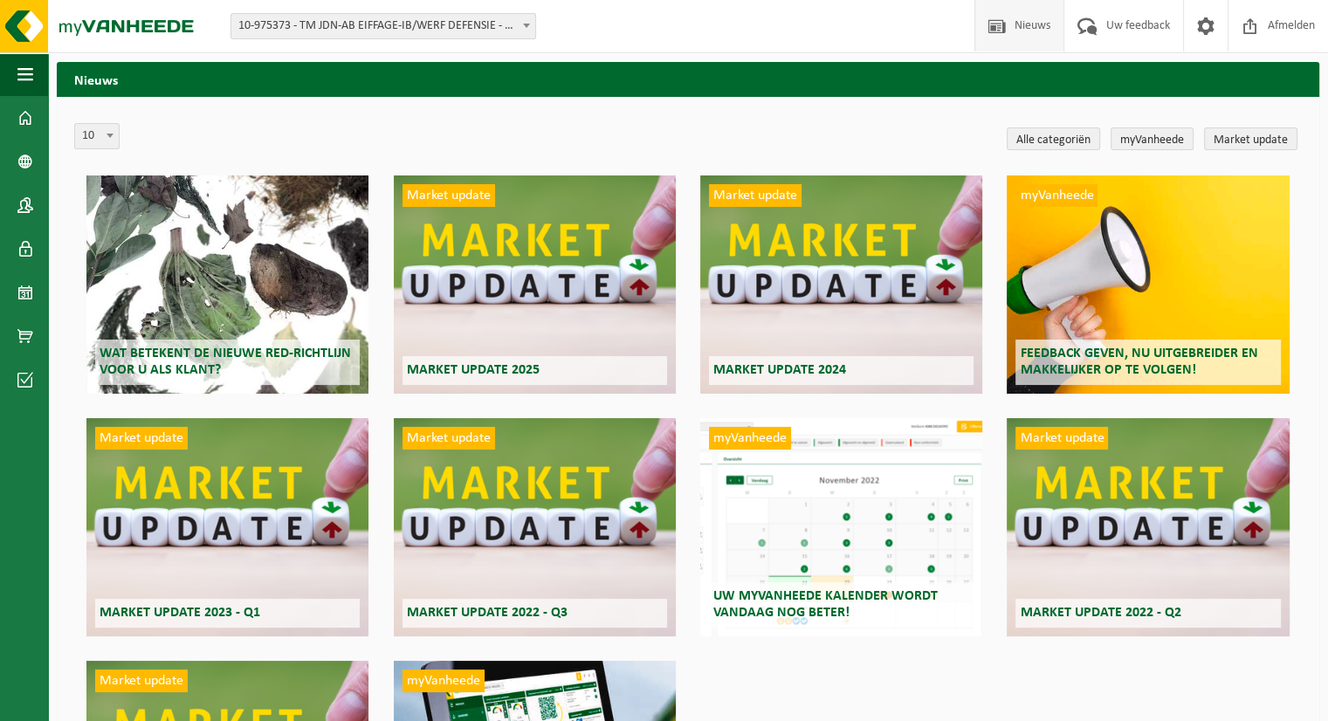
click at [468, 32] on span "10-975373 - TM JDN-AB EIFFAGE-IB/WERF DEFENSIE - EVERE" at bounding box center [383, 26] width 304 height 24
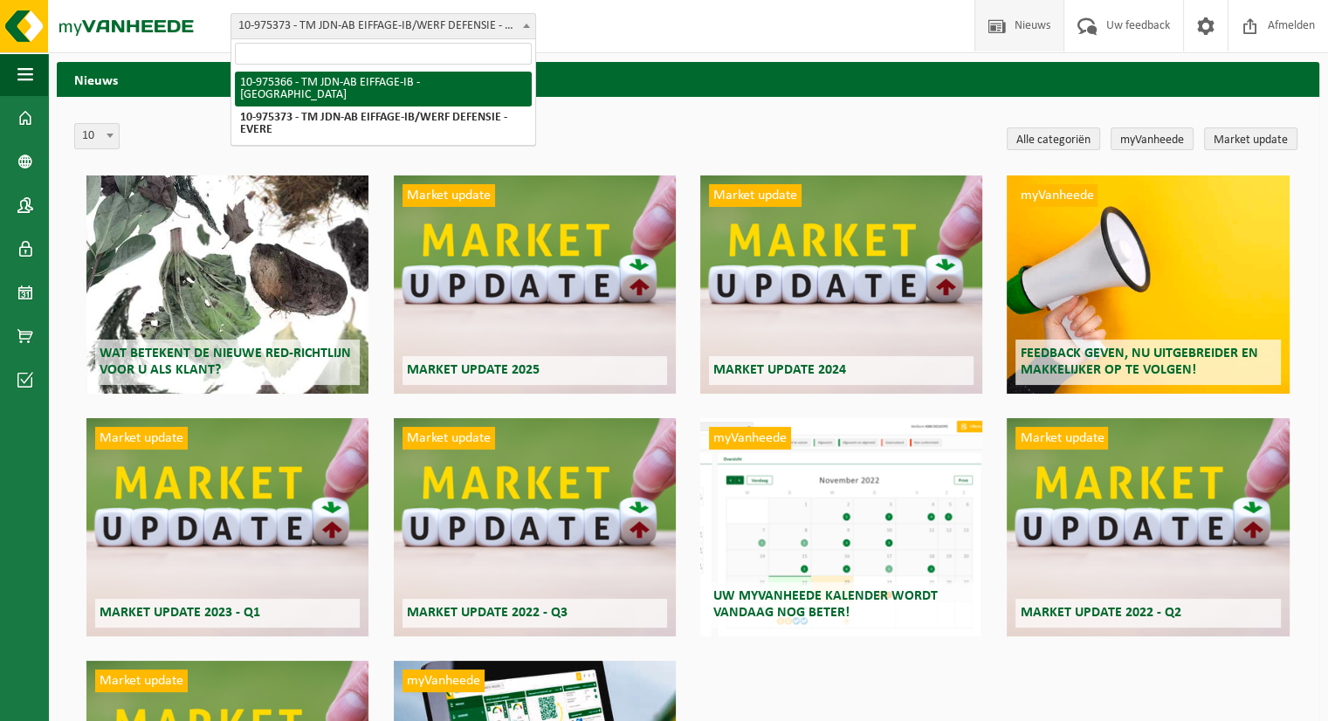
select select "158167"
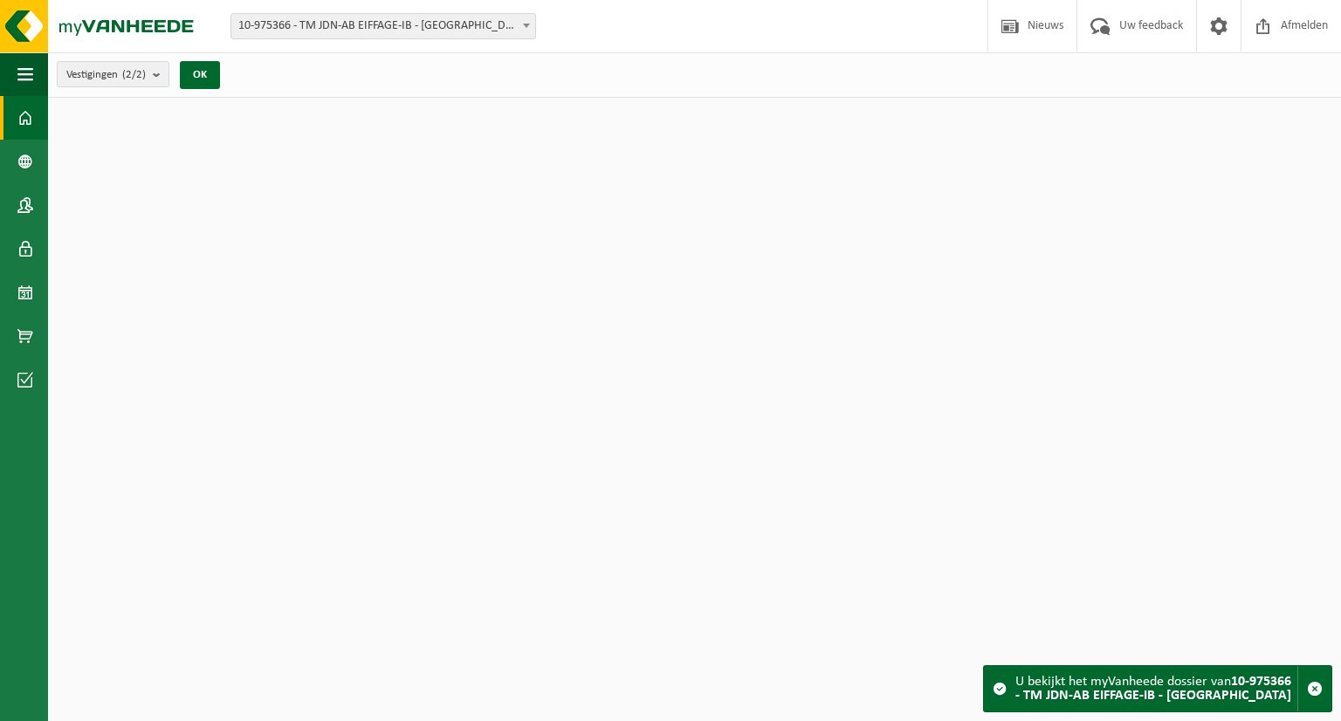
click at [463, 19] on span "10-975366 - TM JDN-AB EIFFAGE-IB - [GEOGRAPHIC_DATA]" at bounding box center [383, 26] width 304 height 24
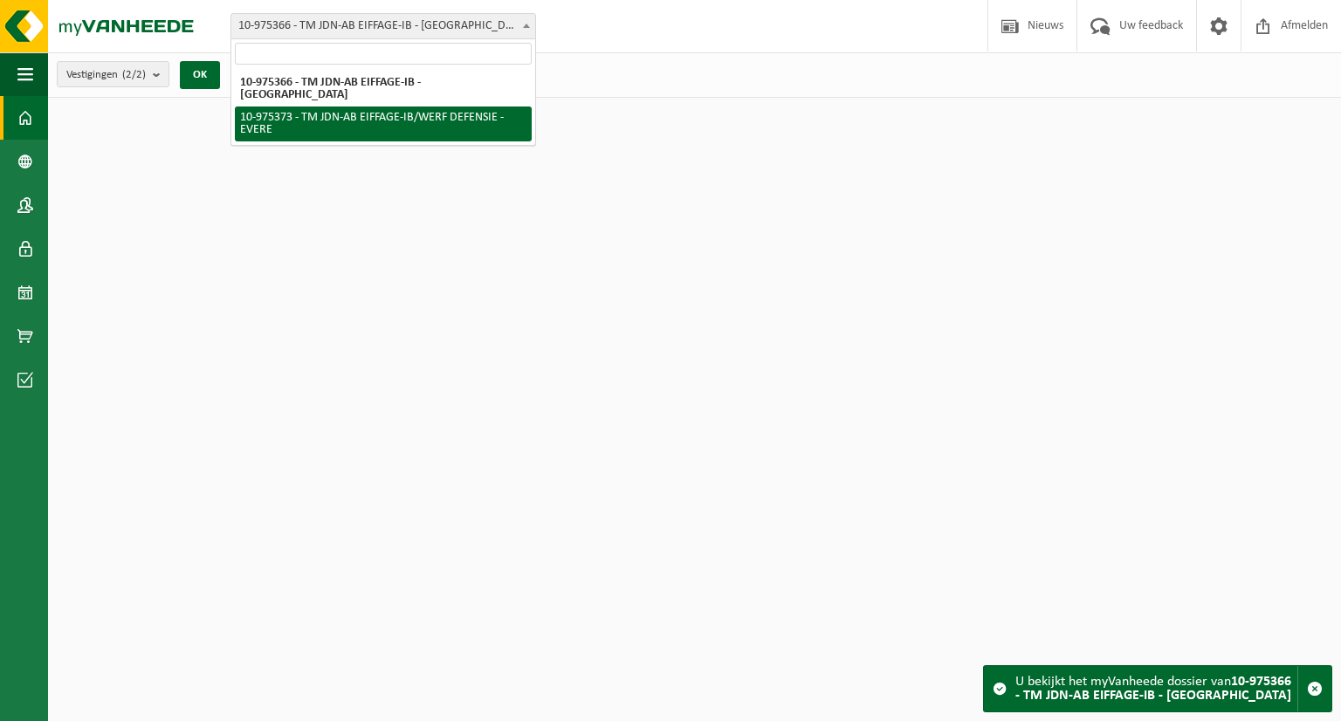
select select "158171"
